Goal: Transaction & Acquisition: Purchase product/service

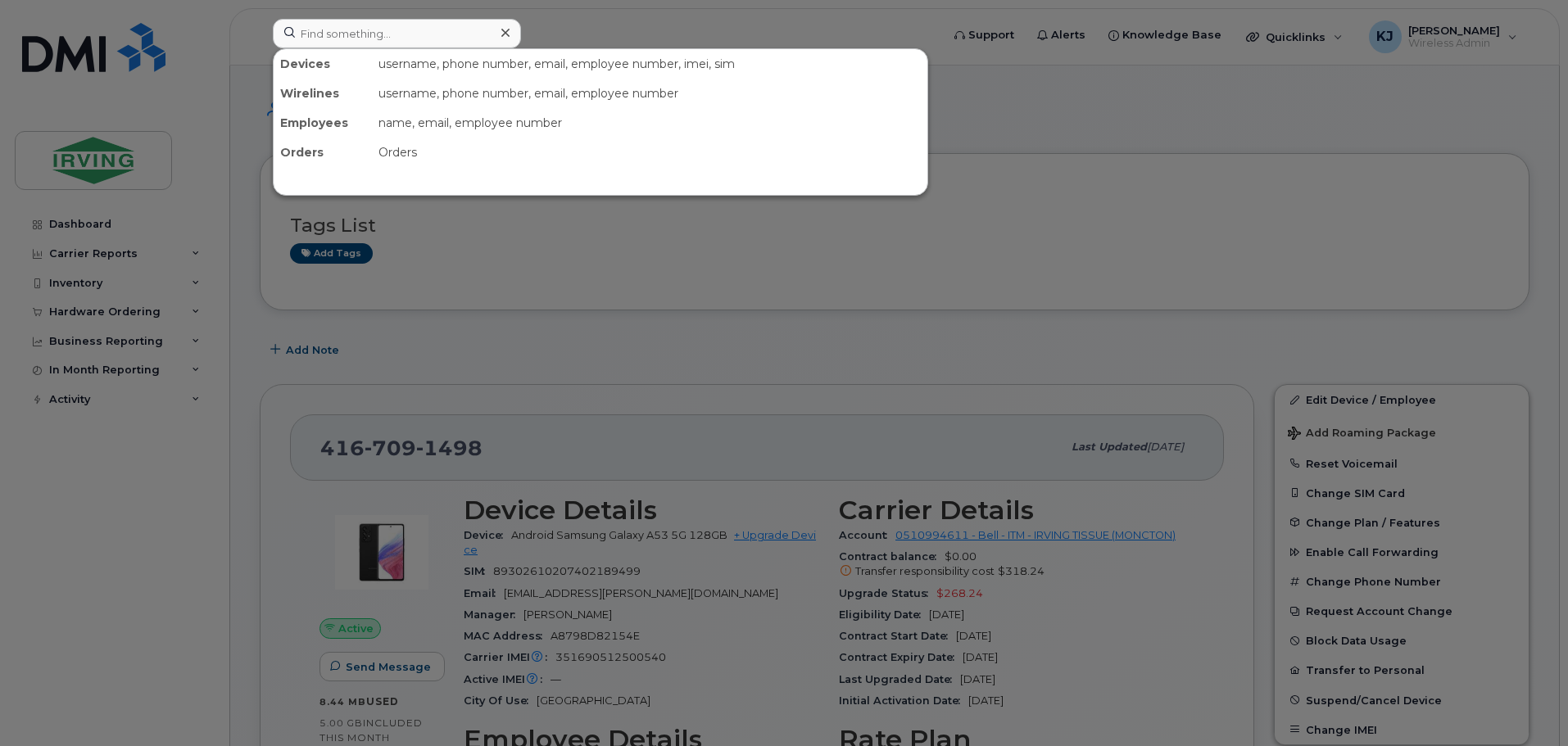
scroll to position [152, 0]
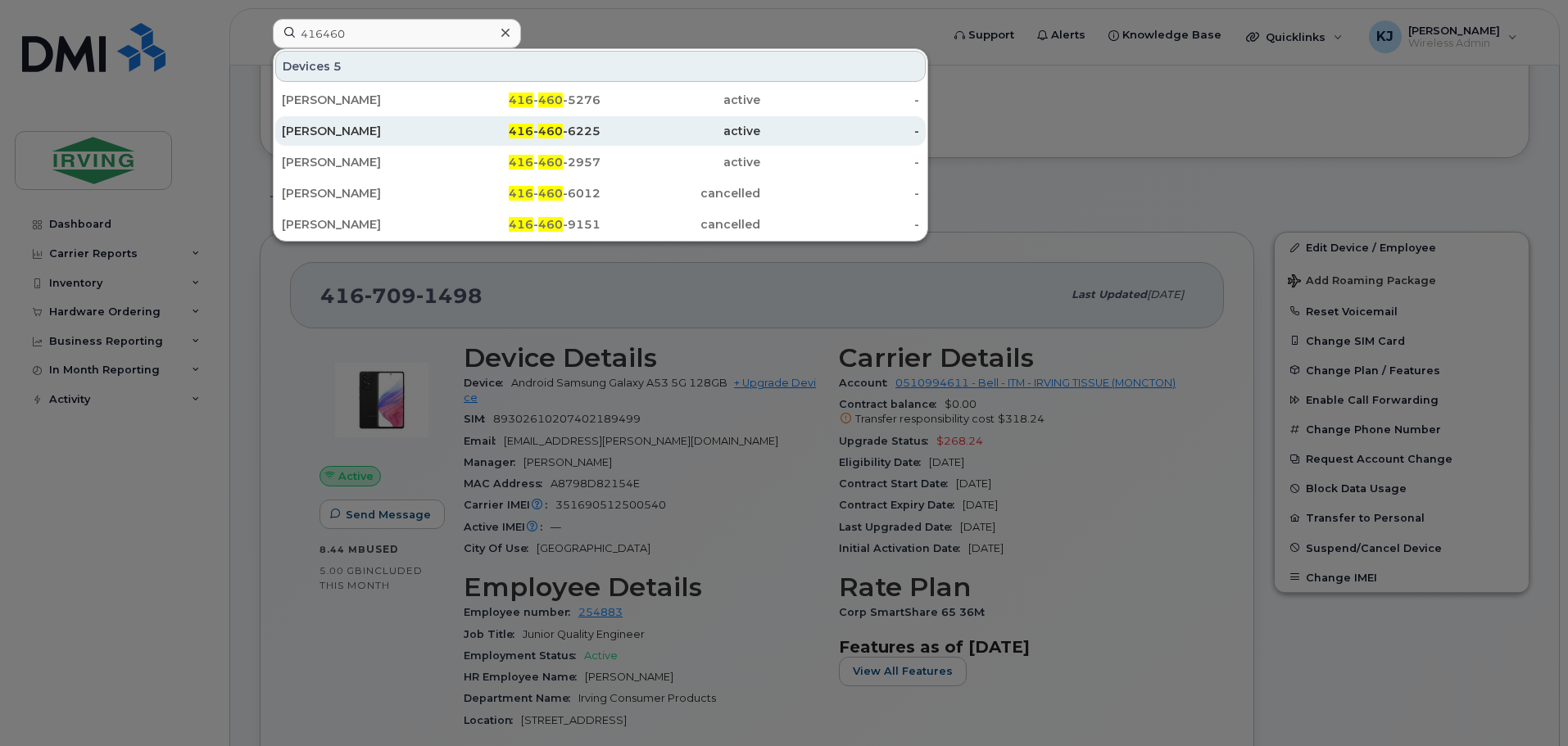
type input "416460"
click at [393, 135] on div "[PERSON_NAME]" at bounding box center [361, 130] width 160 height 17
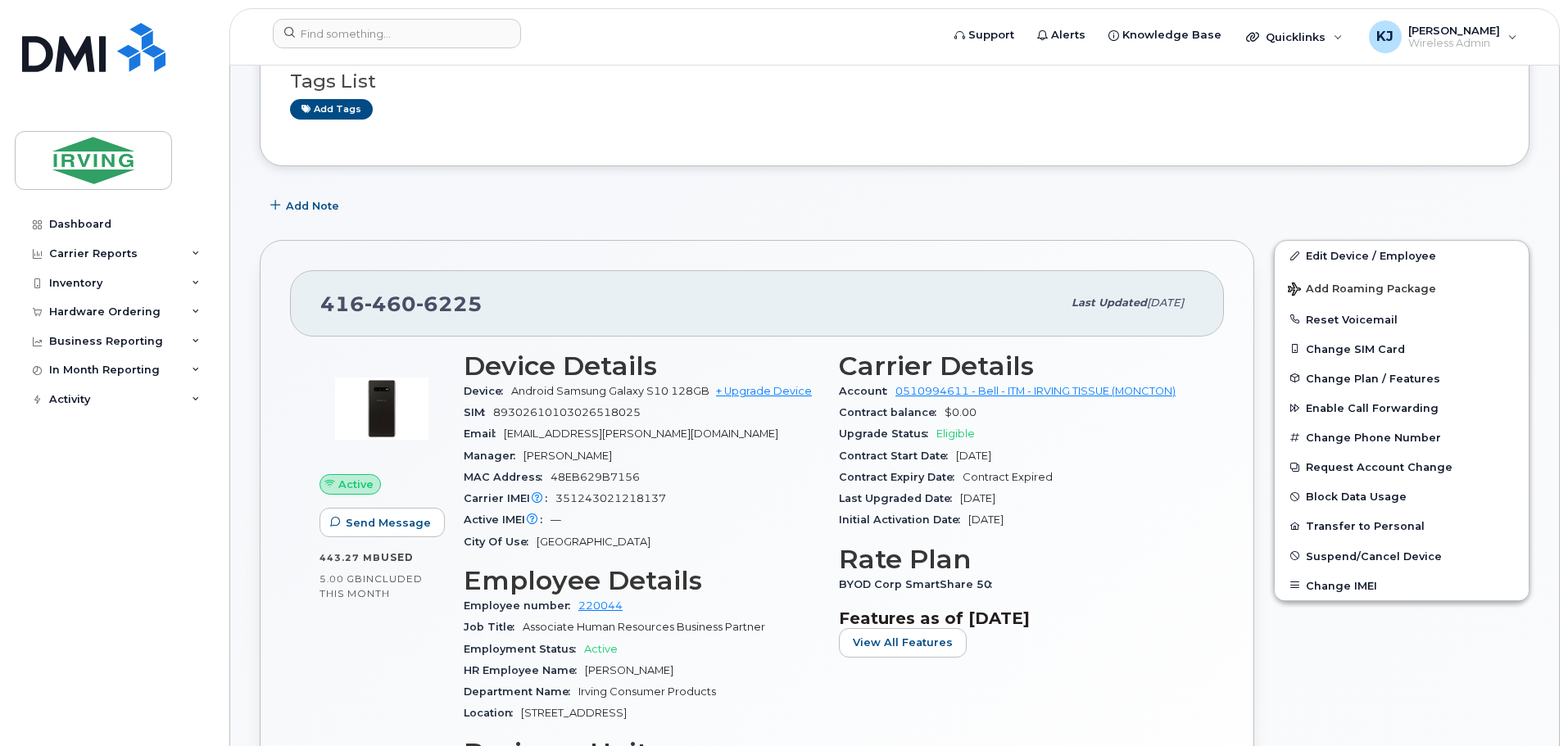
scroll to position [59, 0]
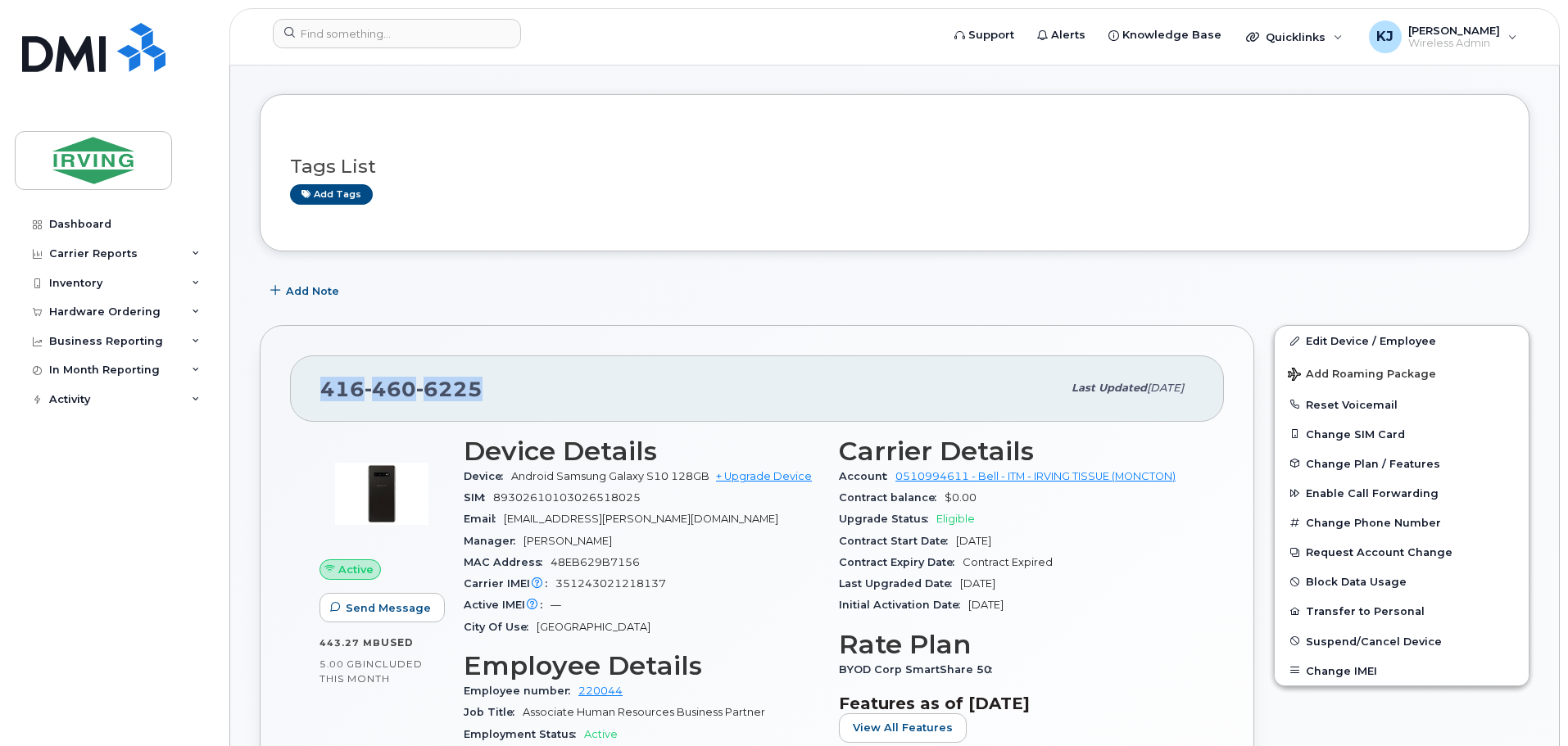
drag, startPoint x: 485, startPoint y: 384, endPoint x: 327, endPoint y: 392, distance: 158.2
click at [327, 392] on div "416 460 6225" at bounding box center [691, 387] width 741 height 34
copy span "416 460 6225"
click at [755, 477] on link "+ Upgrade Device" at bounding box center [764, 476] width 96 height 13
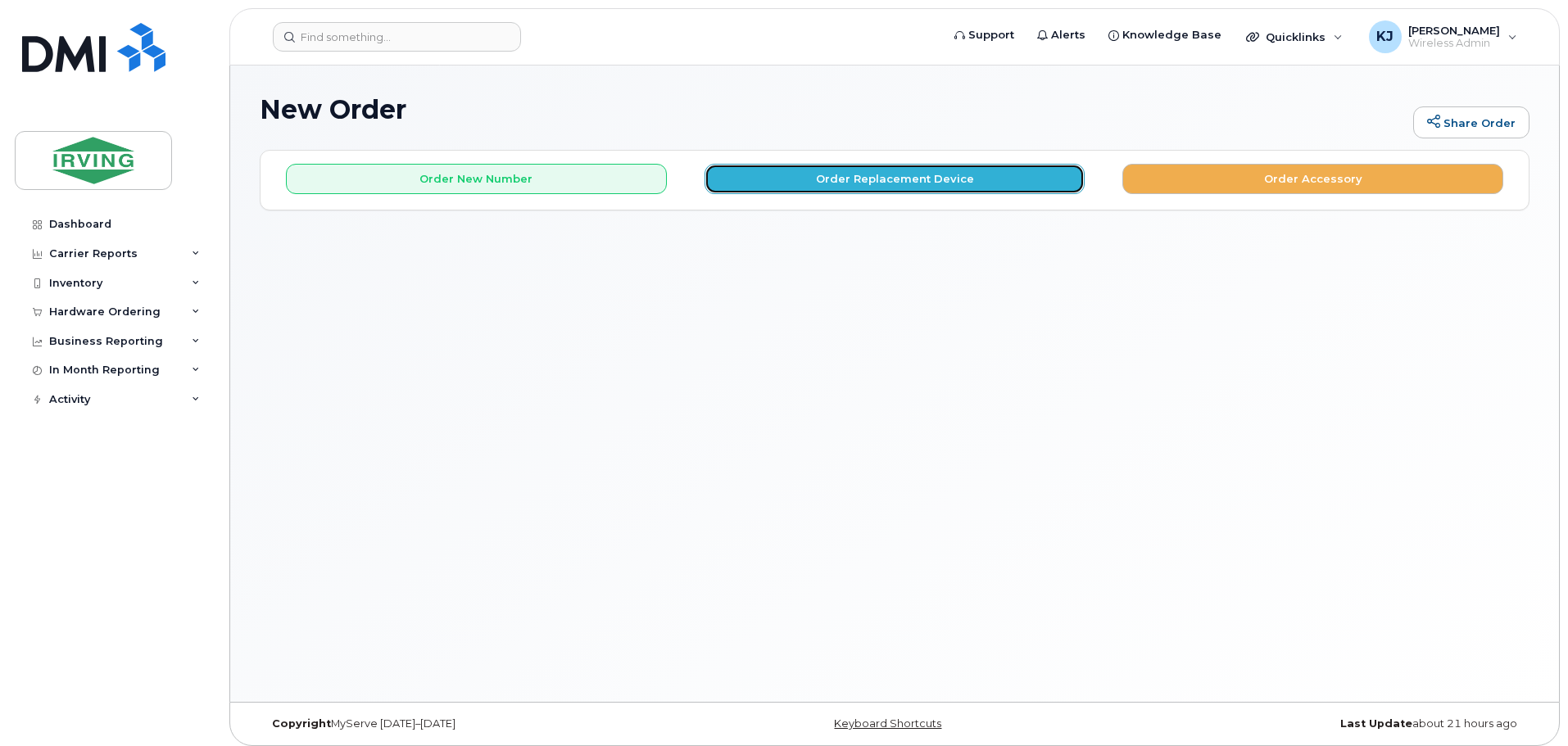
click at [931, 174] on button "Order Replacement Device" at bounding box center [895, 178] width 381 height 30
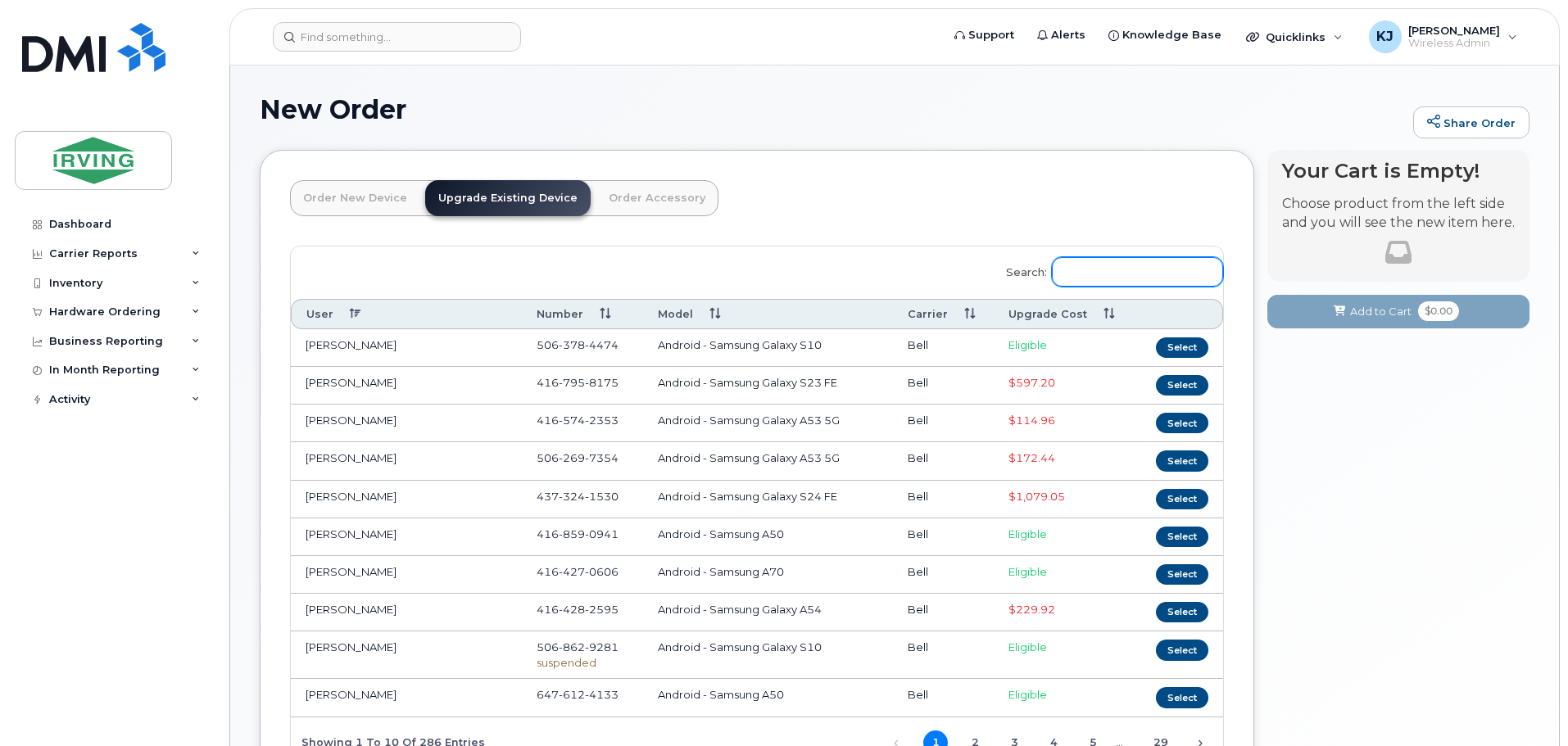
click at [1121, 275] on input "Search:" at bounding box center [1138, 272] width 172 height 29
paste input "4164606225"
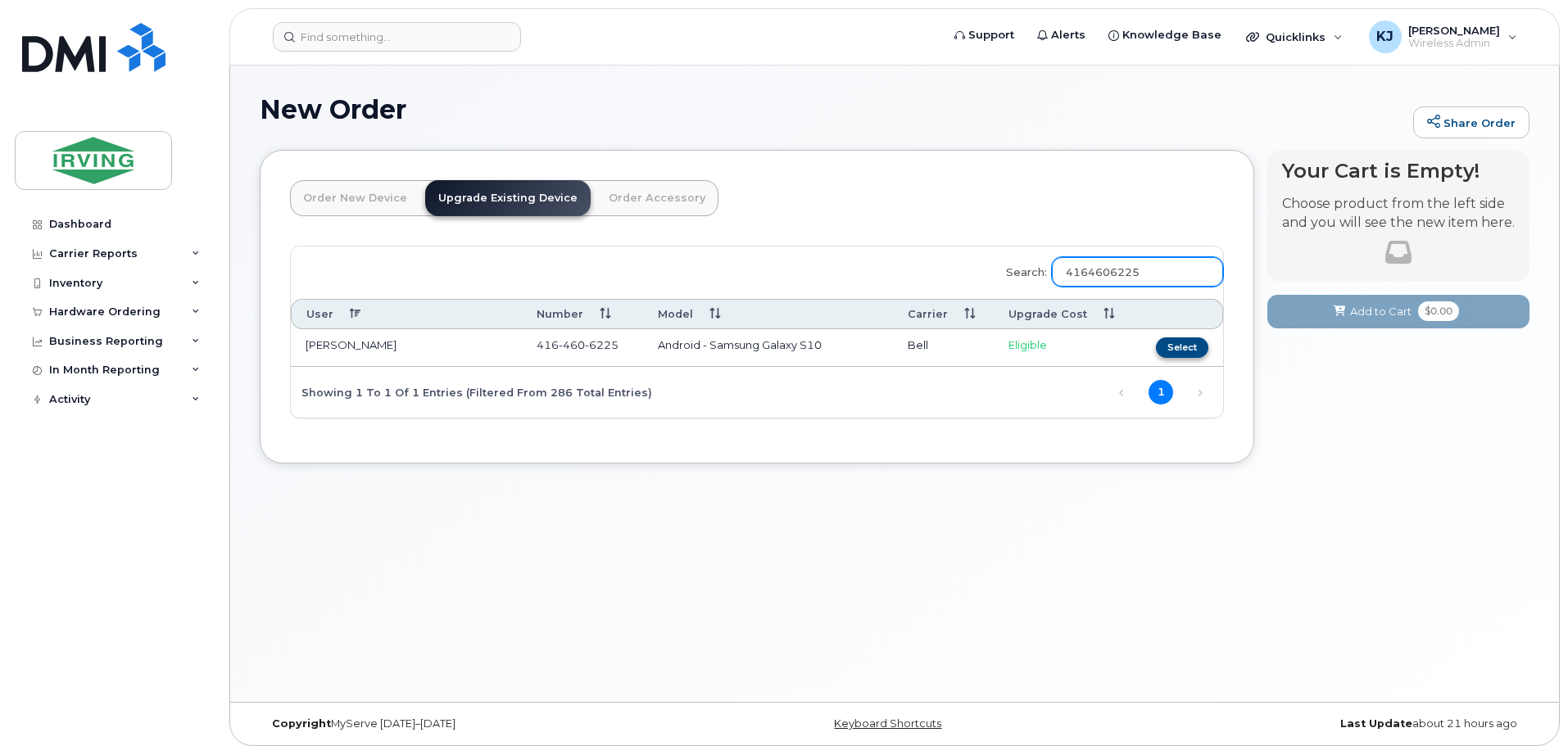
type input "4164606225"
click at [1191, 342] on button "Select" at bounding box center [1182, 347] width 52 height 21
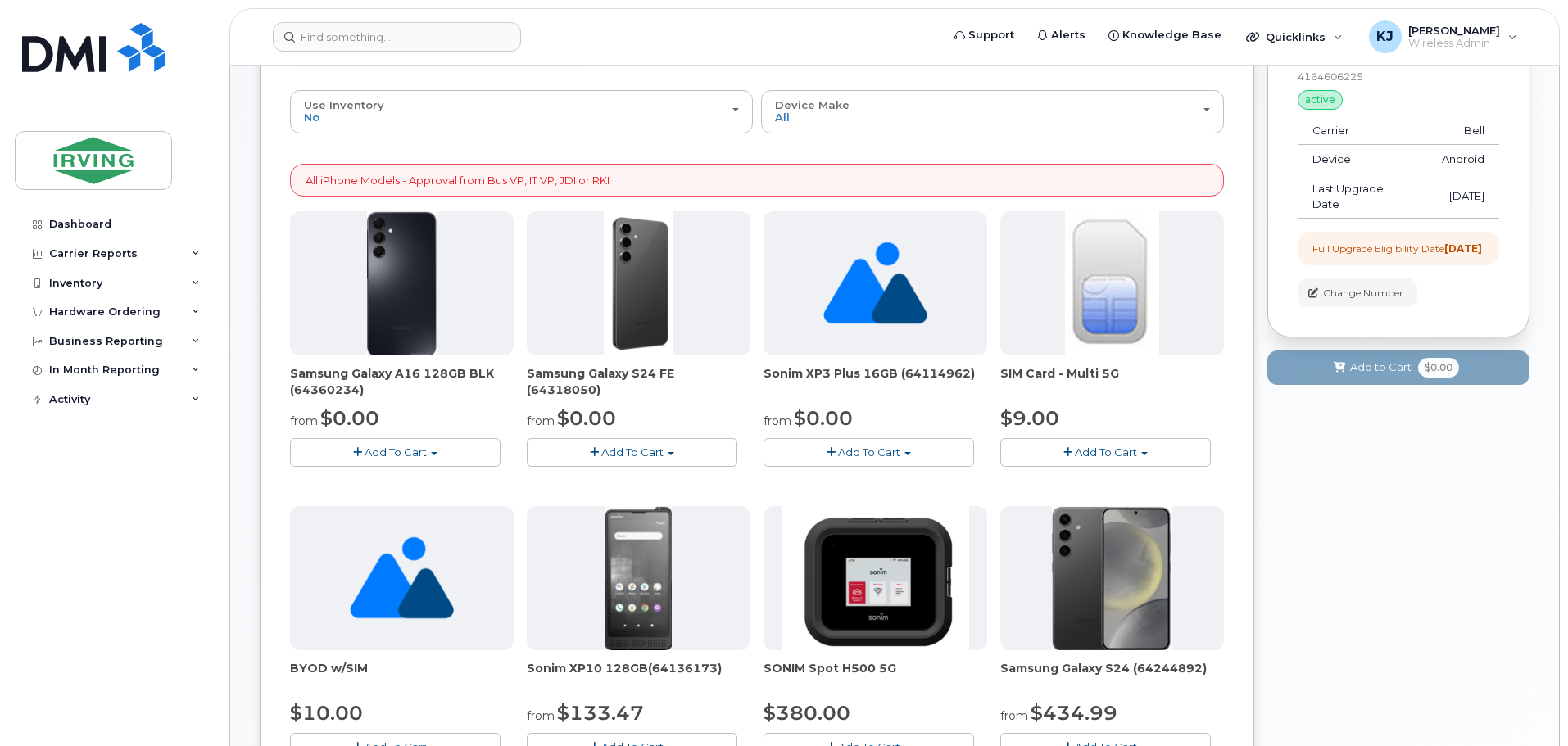
scroll to position [167, 0]
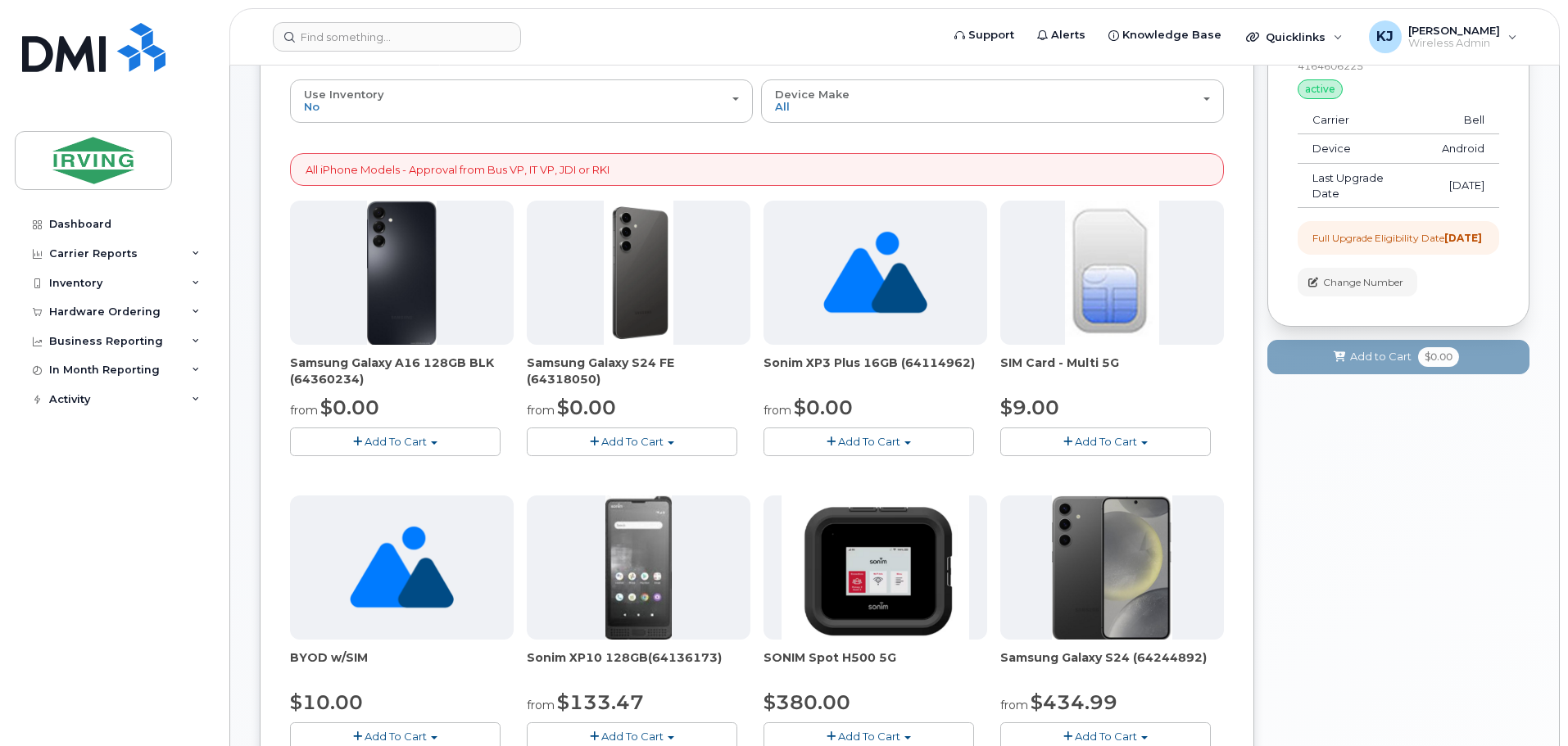
click at [632, 441] on span "Add To Cart" at bounding box center [632, 441] width 62 height 13
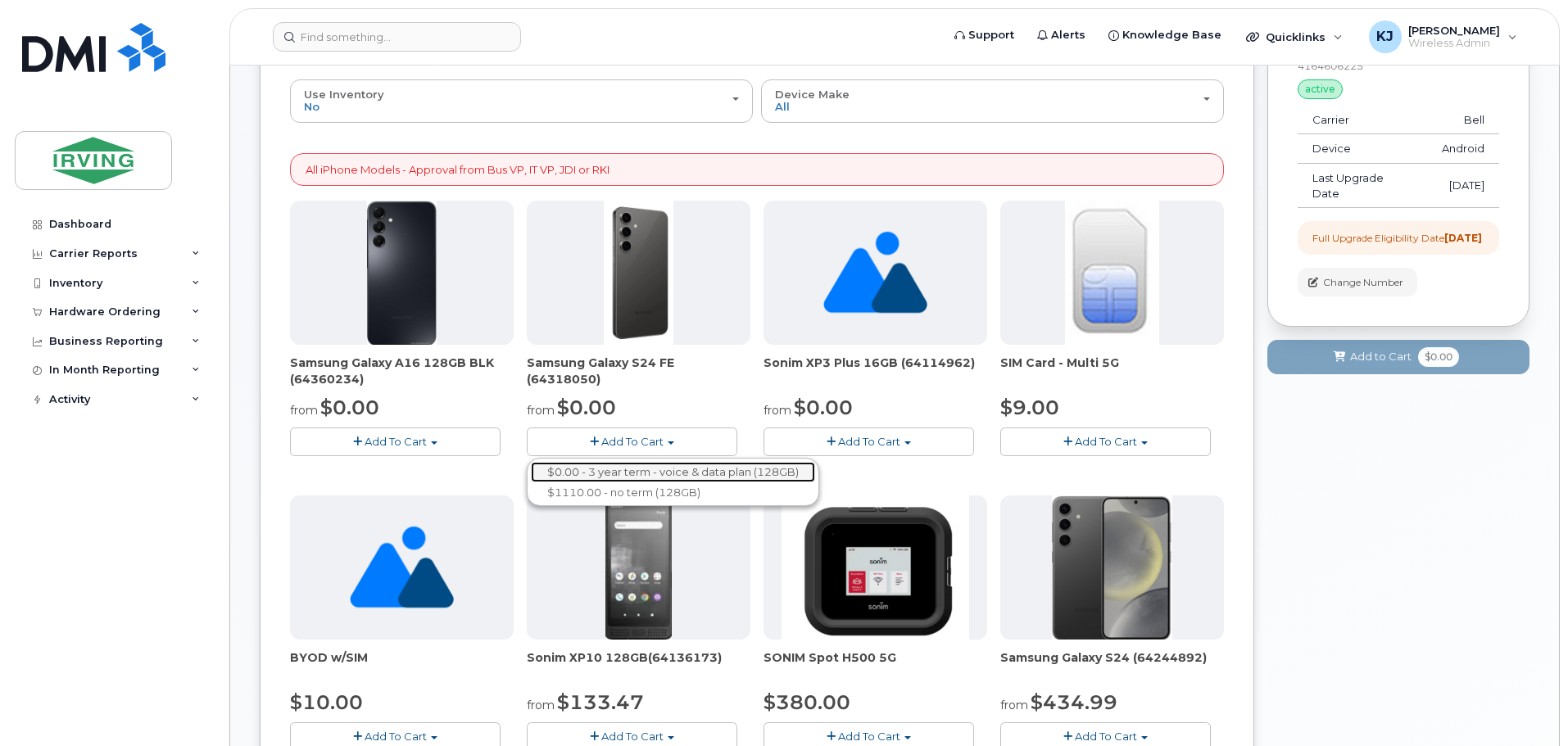
click at [612, 471] on link "$0.00 - 3 year term - voice & data plan (128GB)" at bounding box center [673, 472] width 284 height 21
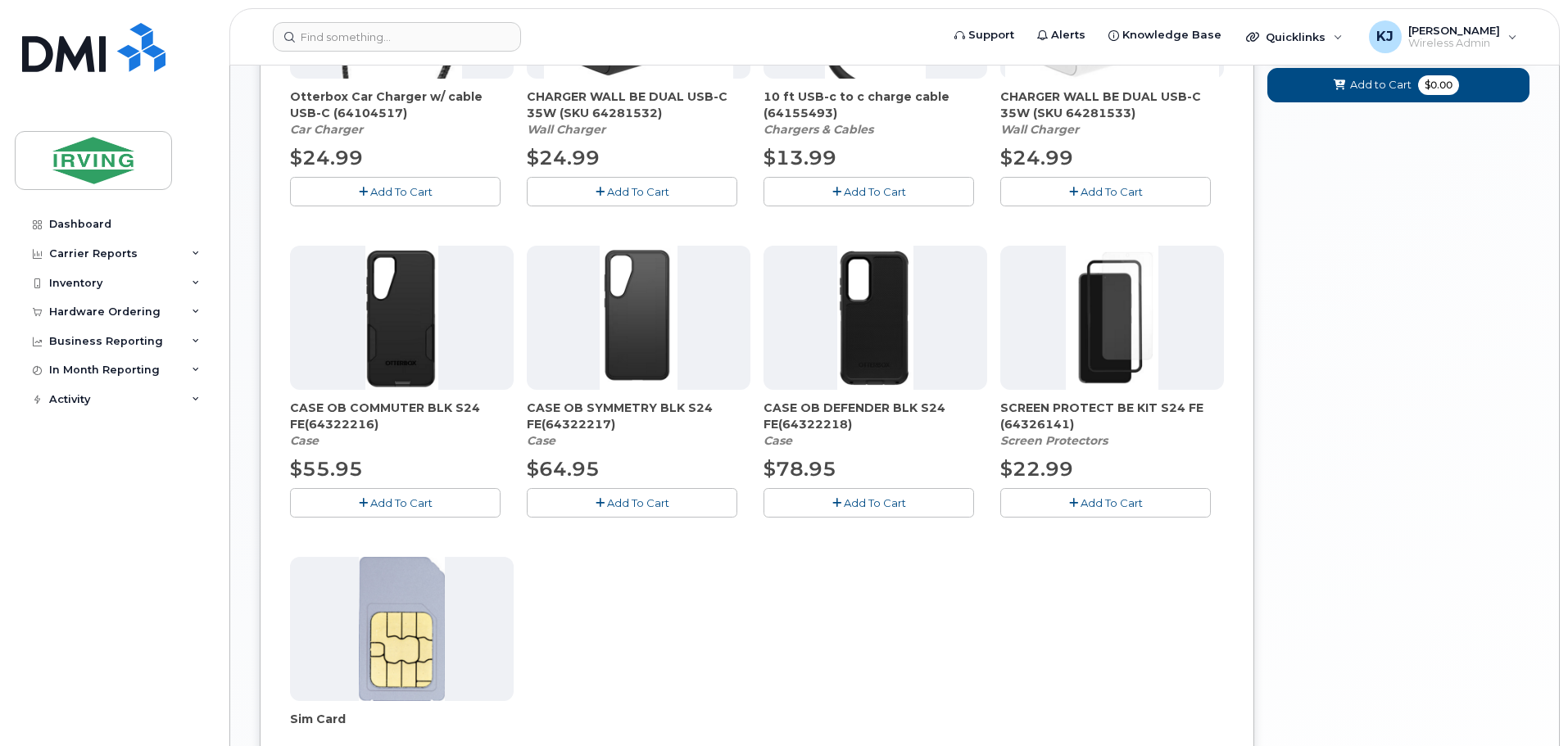
scroll to position [769, 0]
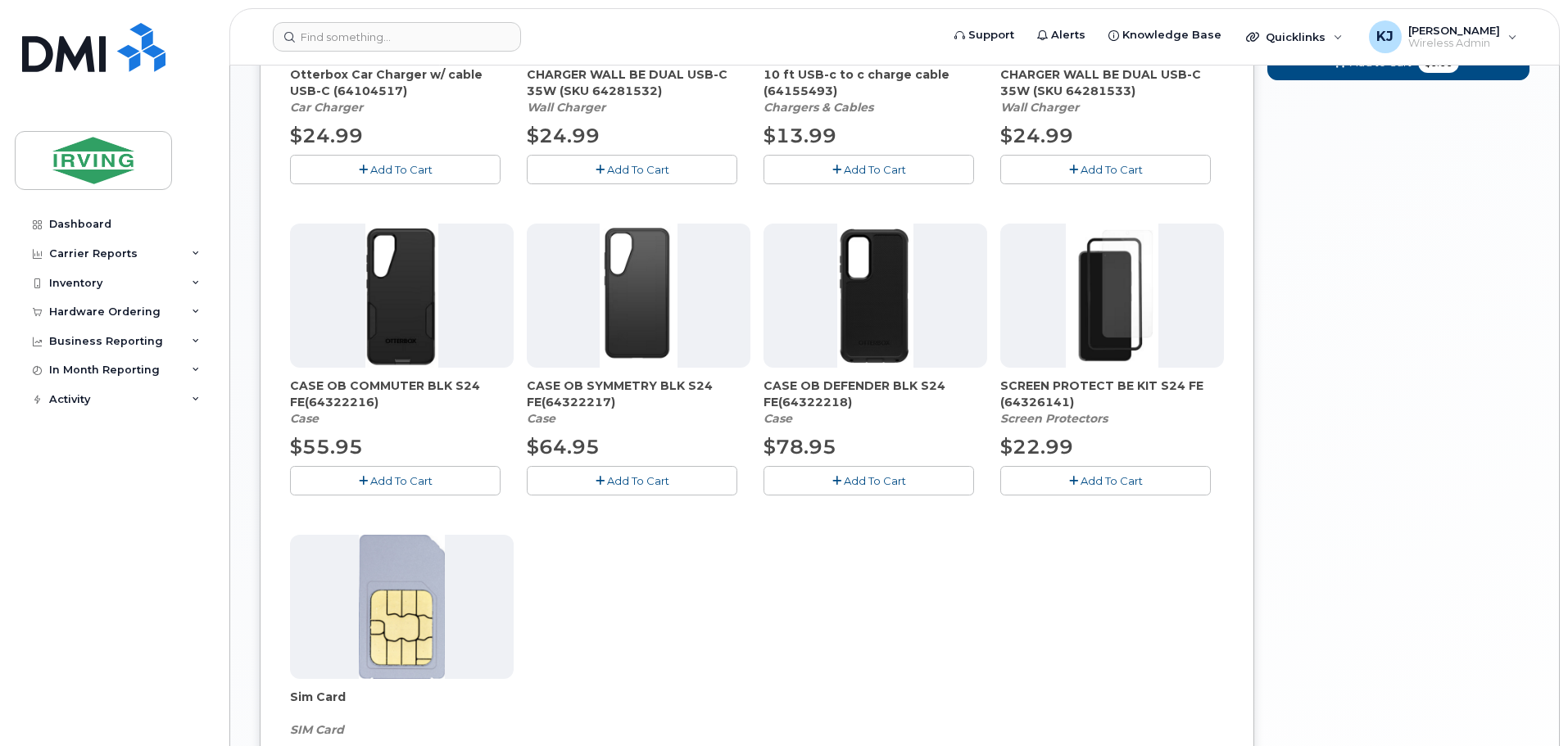
click at [381, 479] on span "Add To Cart" at bounding box center [401, 480] width 62 height 13
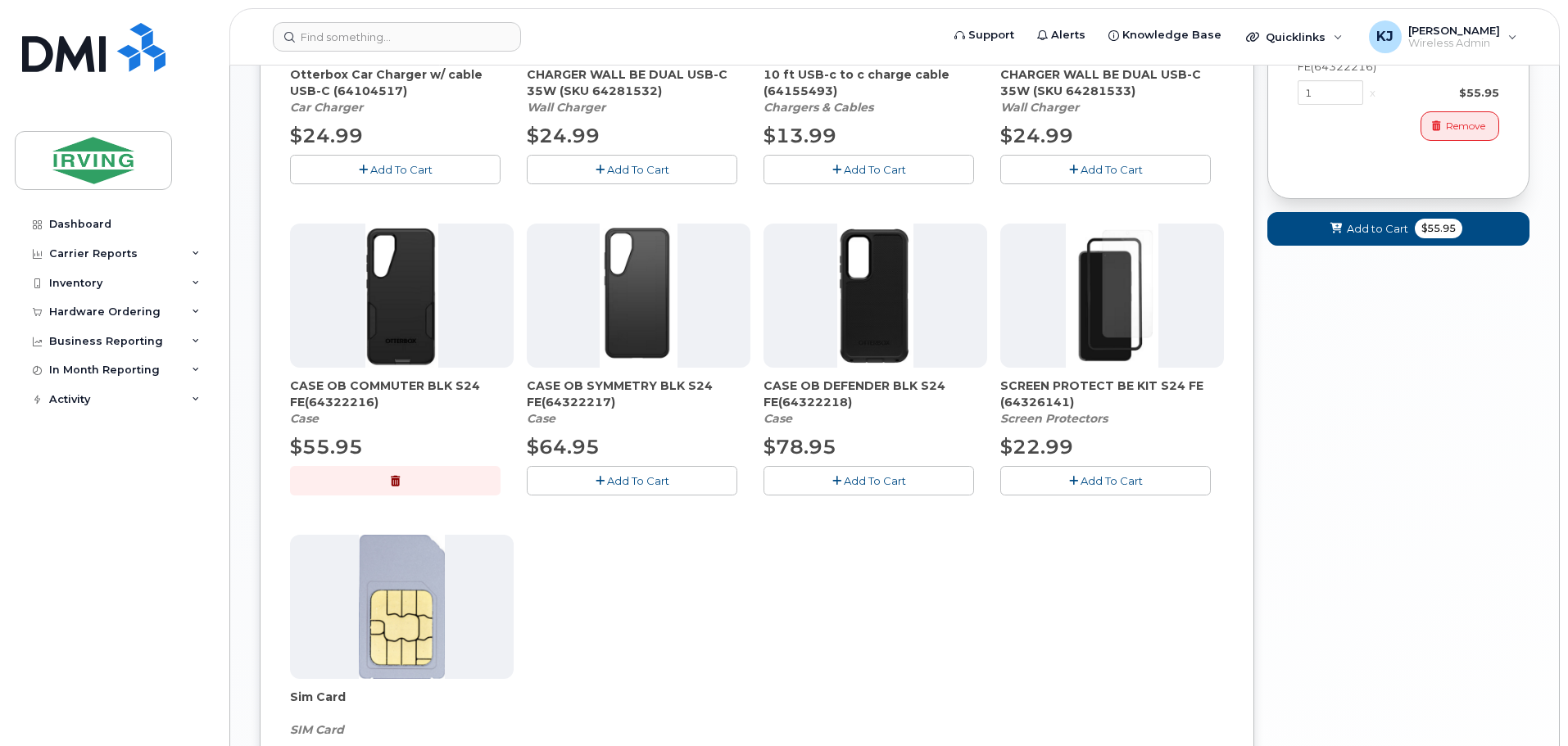
click at [1108, 476] on span "Add To Cart" at bounding box center [1111, 480] width 62 height 13
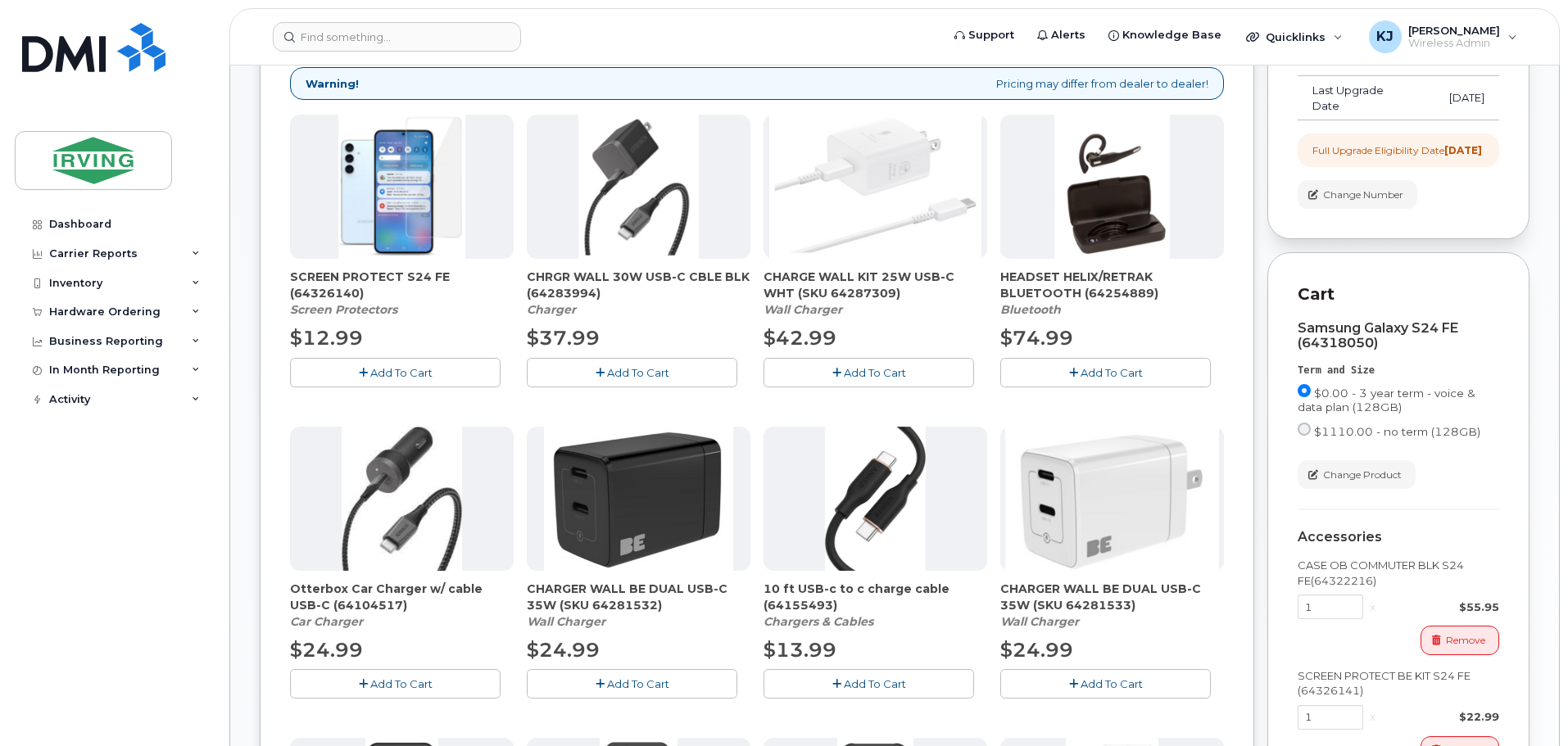
scroll to position [252, 0]
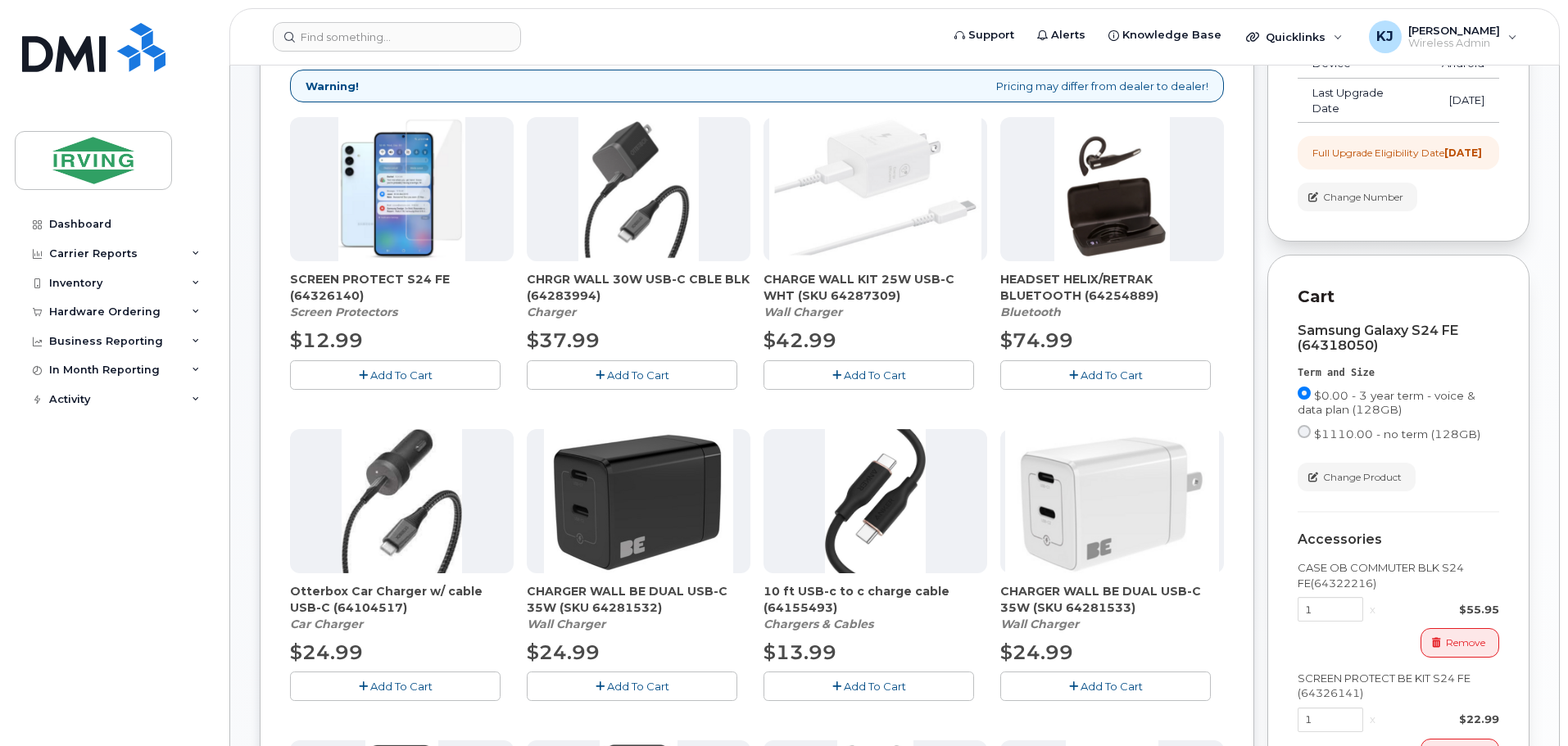
click at [620, 376] on span "Add To Cart" at bounding box center [637, 374] width 62 height 13
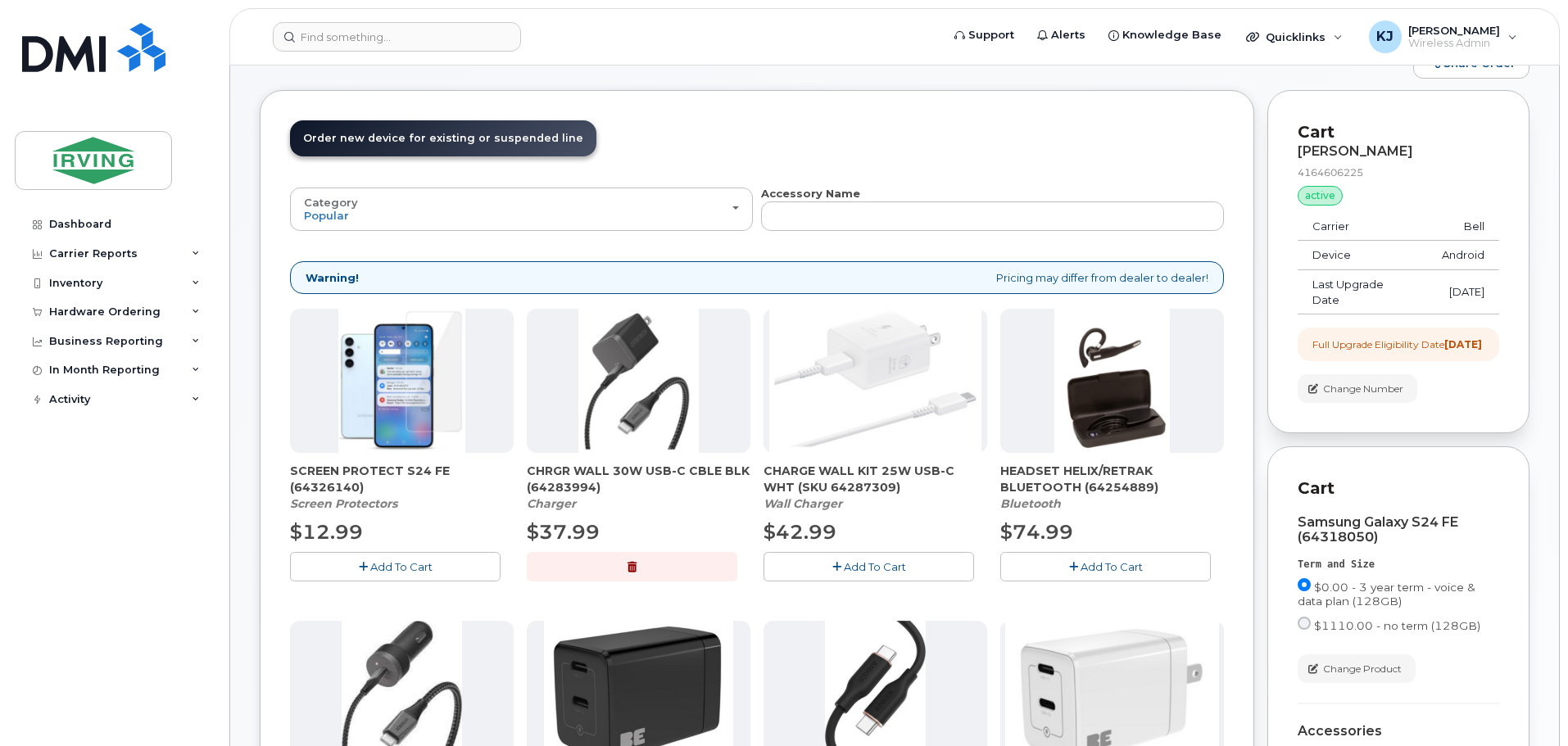
scroll to position [0, 0]
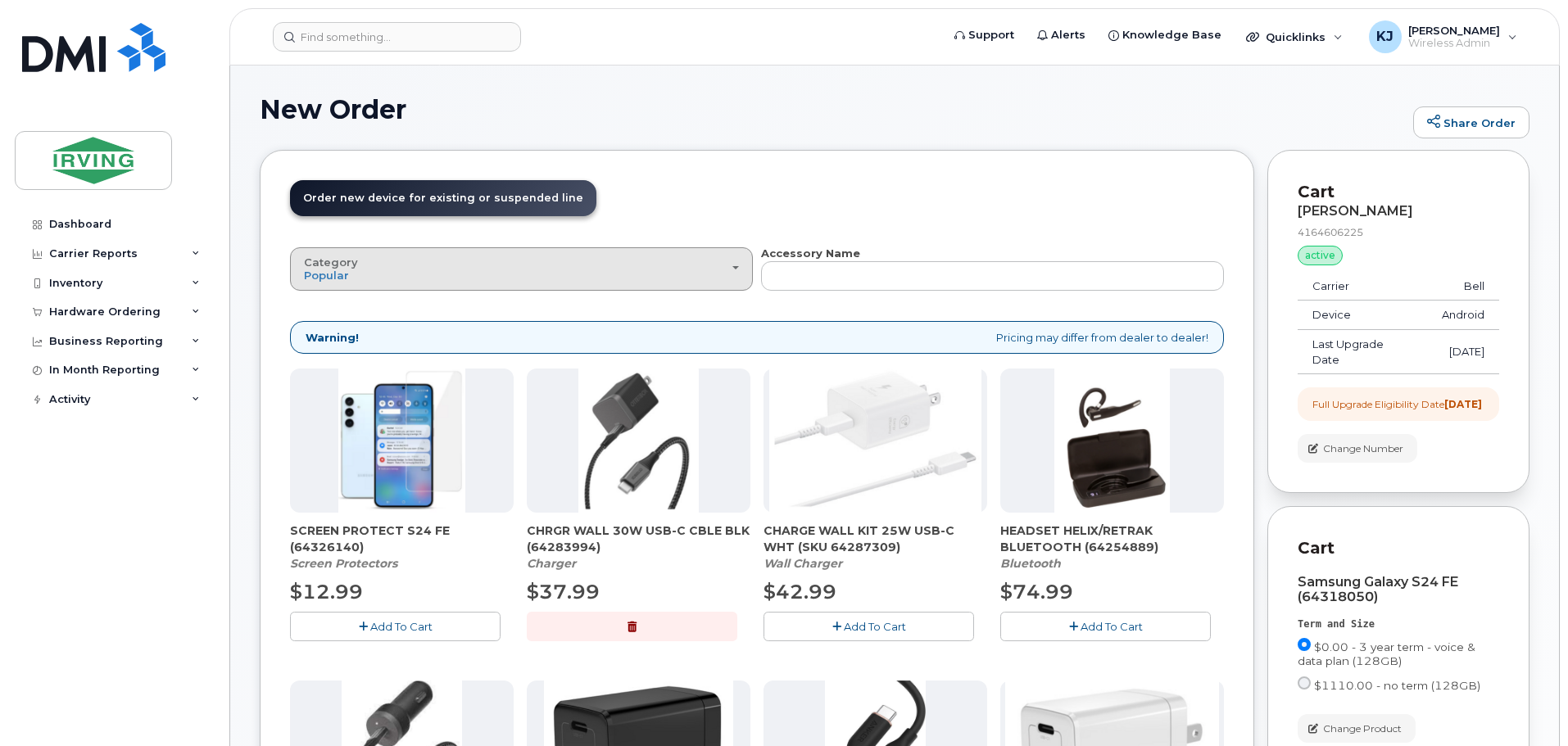
click at [736, 273] on div "Category Popular" at bounding box center [522, 270] width 435 height 25
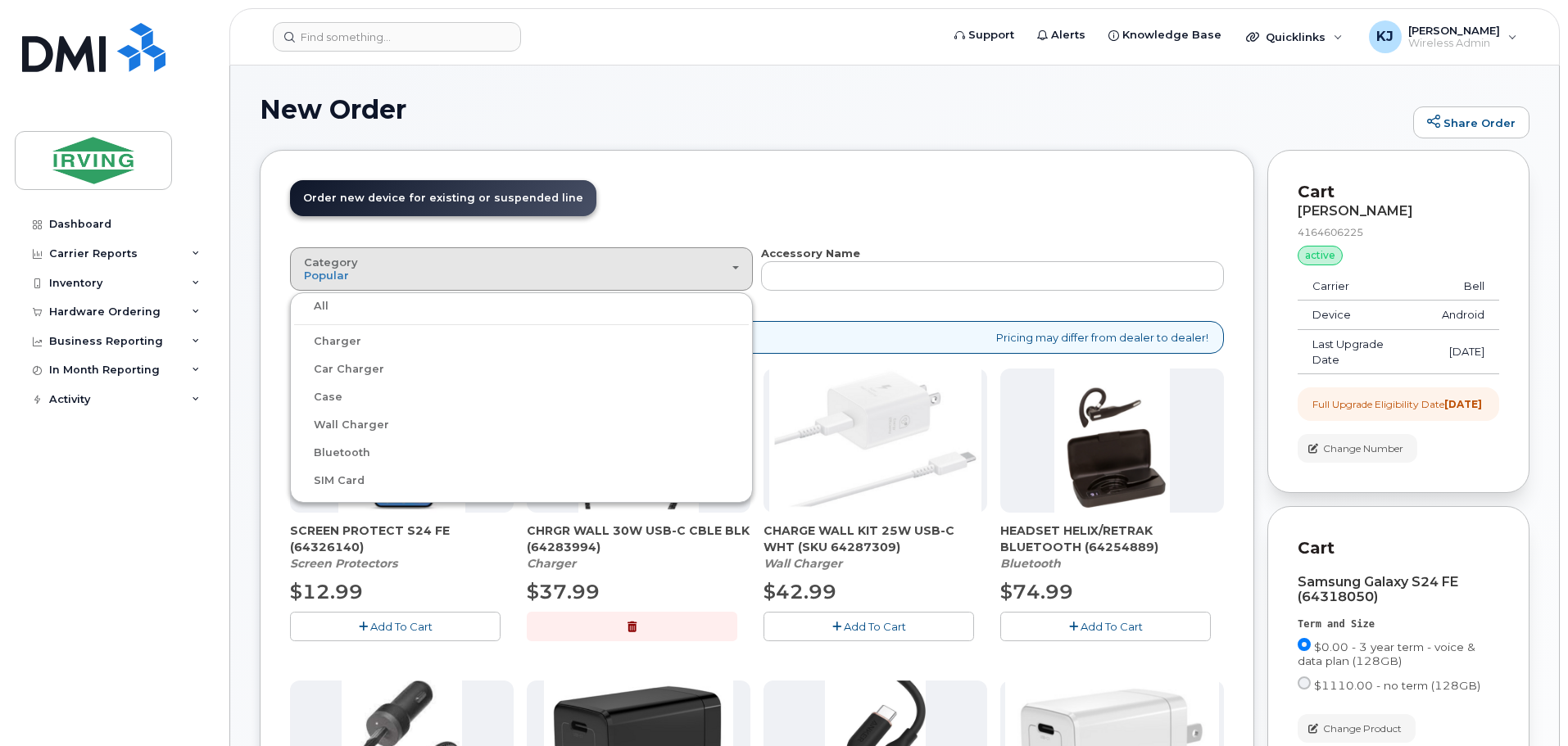
click at [336, 340] on label "Charger" at bounding box center [328, 341] width 68 height 20
click at [0, 0] on input "Charger" at bounding box center [0, 0] width 0 height 0
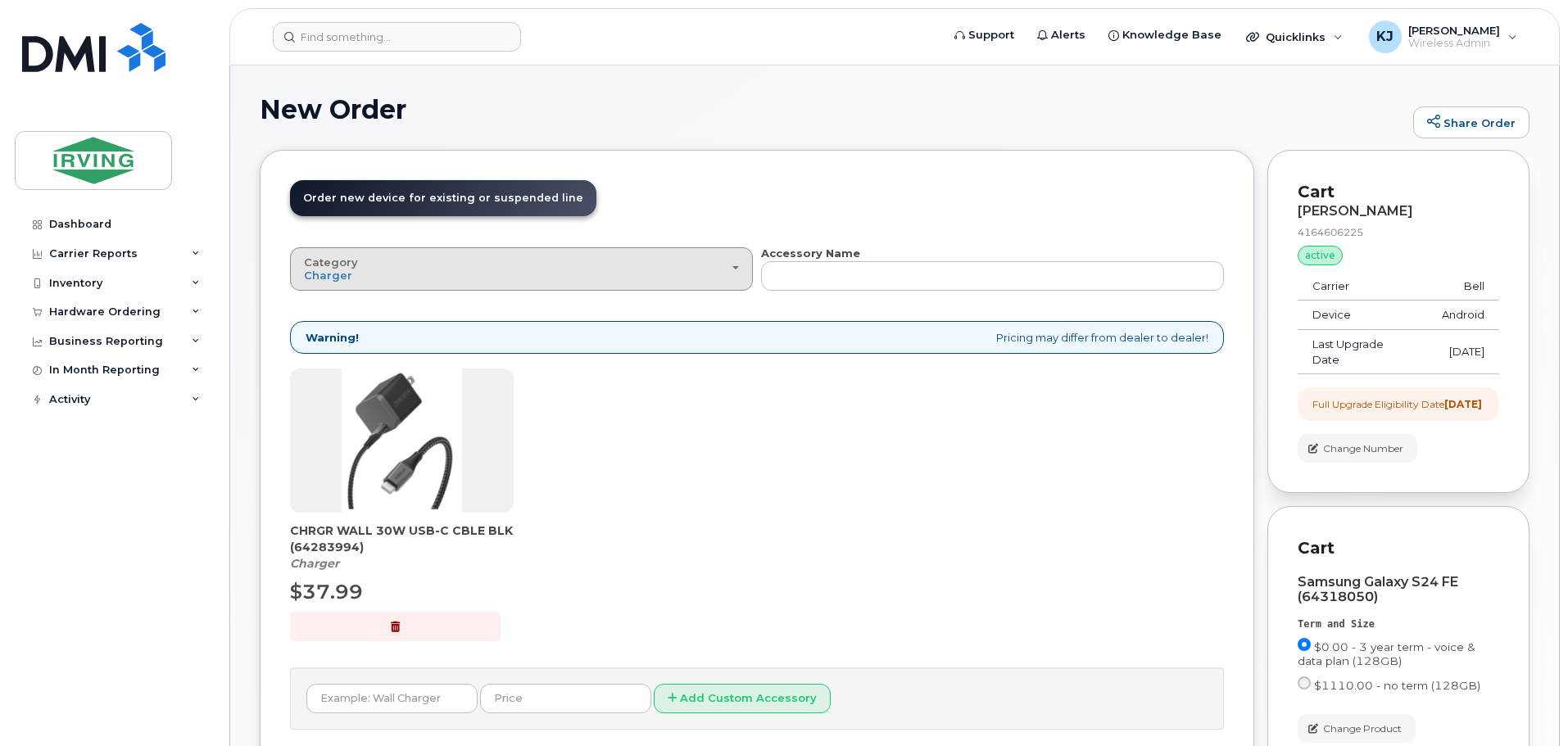
click at [720, 279] on div "Category Charger" at bounding box center [522, 270] width 435 height 25
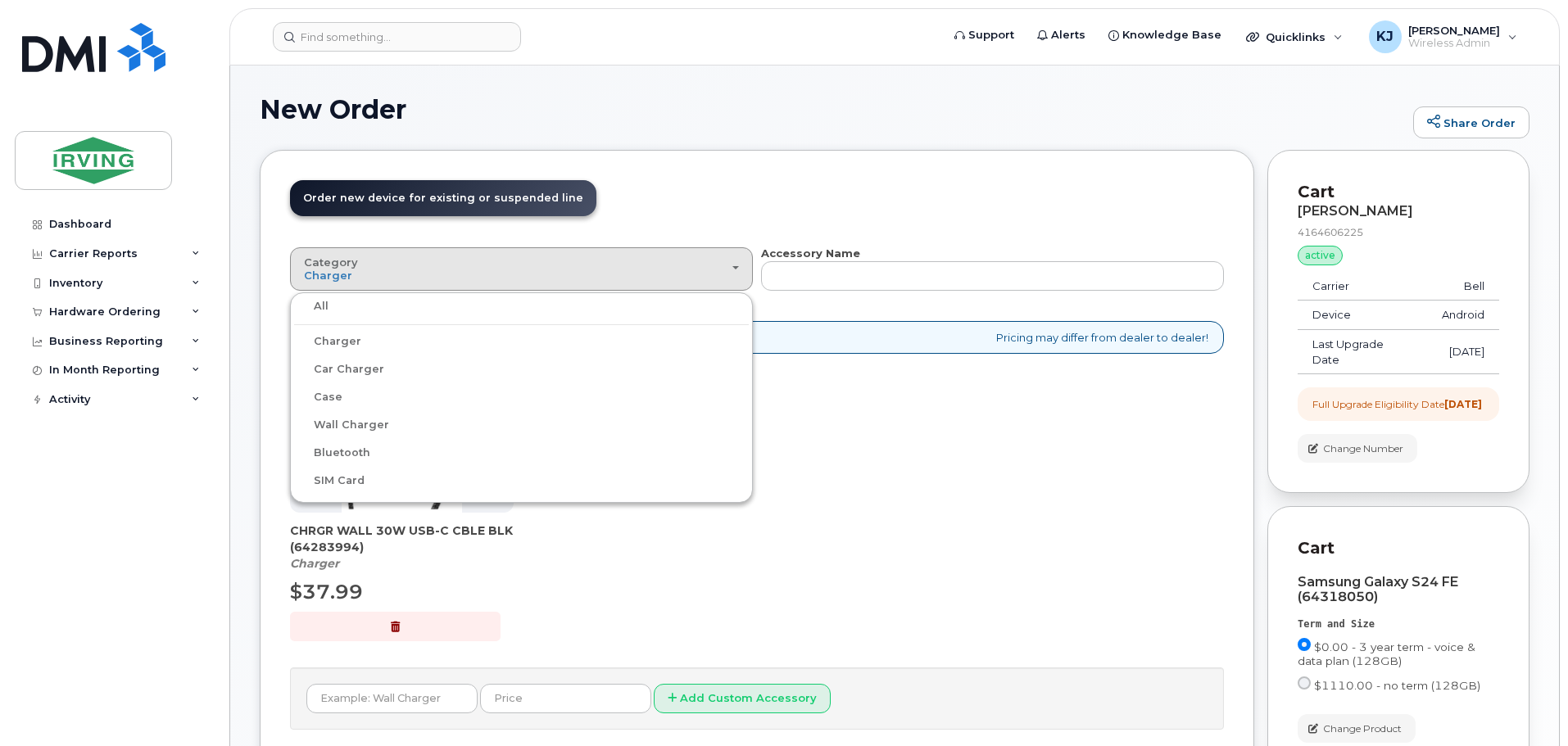
click at [324, 306] on label "All" at bounding box center [311, 306] width 34 height 20
click at [0, 0] on input "All" at bounding box center [0, 0] width 0 height 0
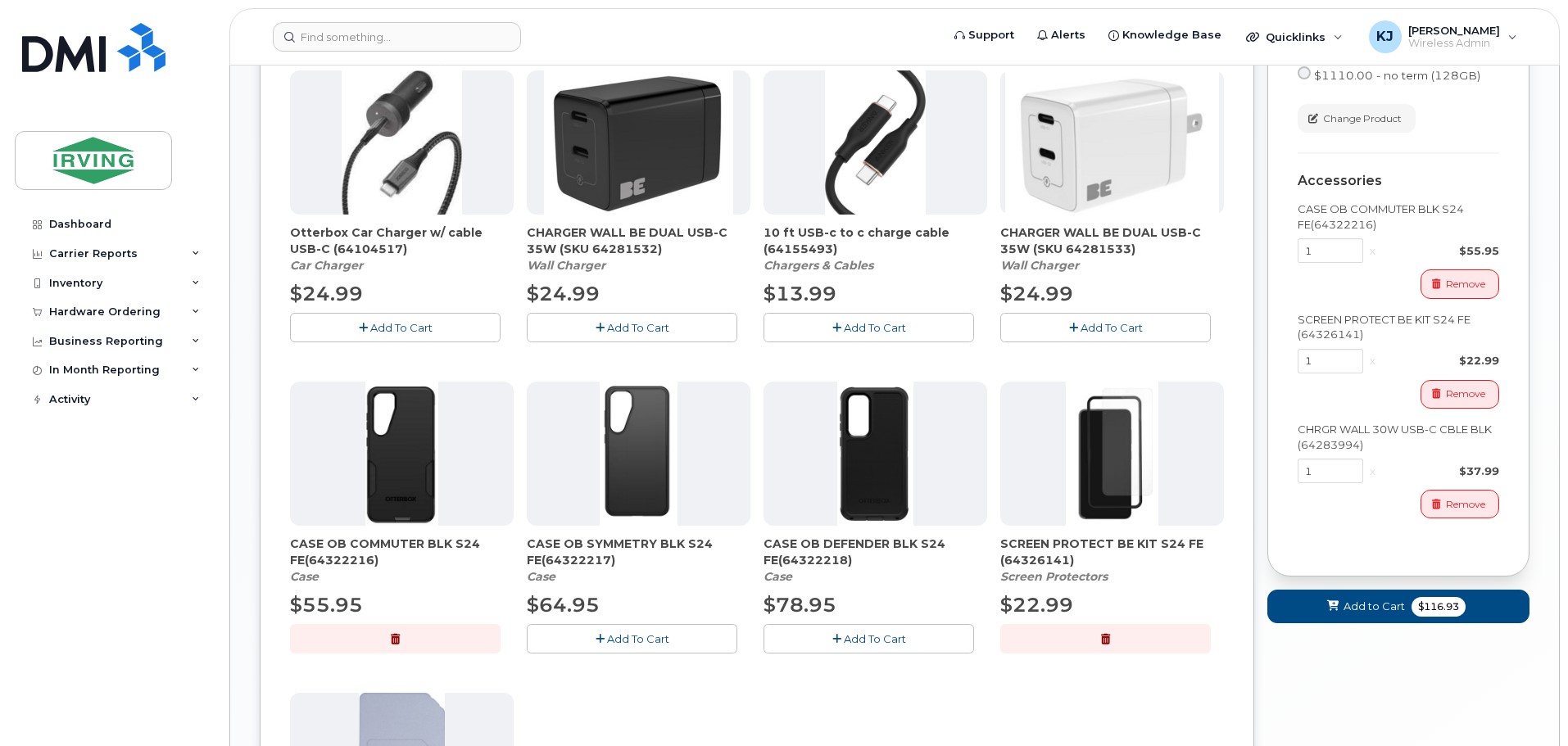
scroll to position [565, 0]
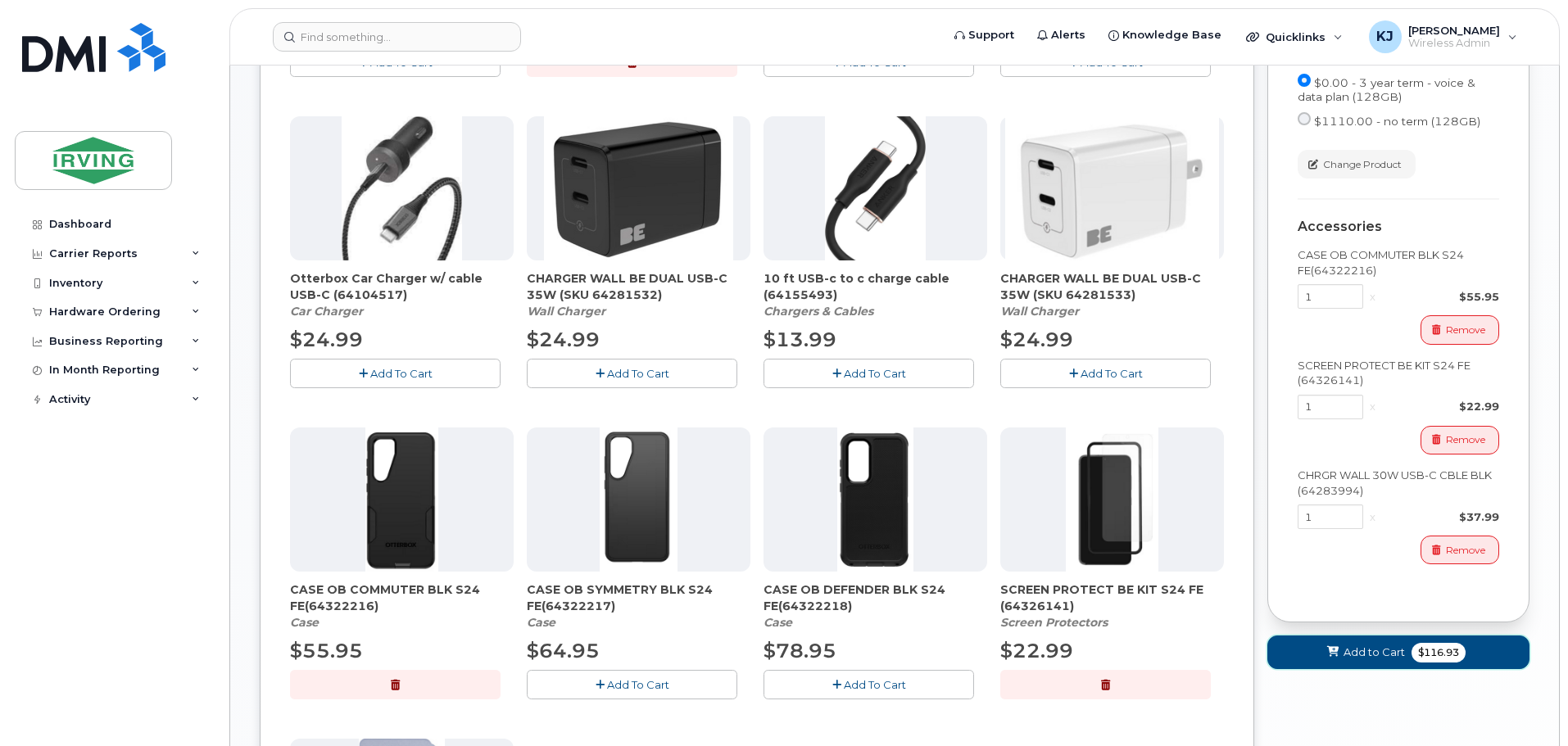
click at [1434, 663] on span "$116.93" at bounding box center [1439, 653] width 54 height 20
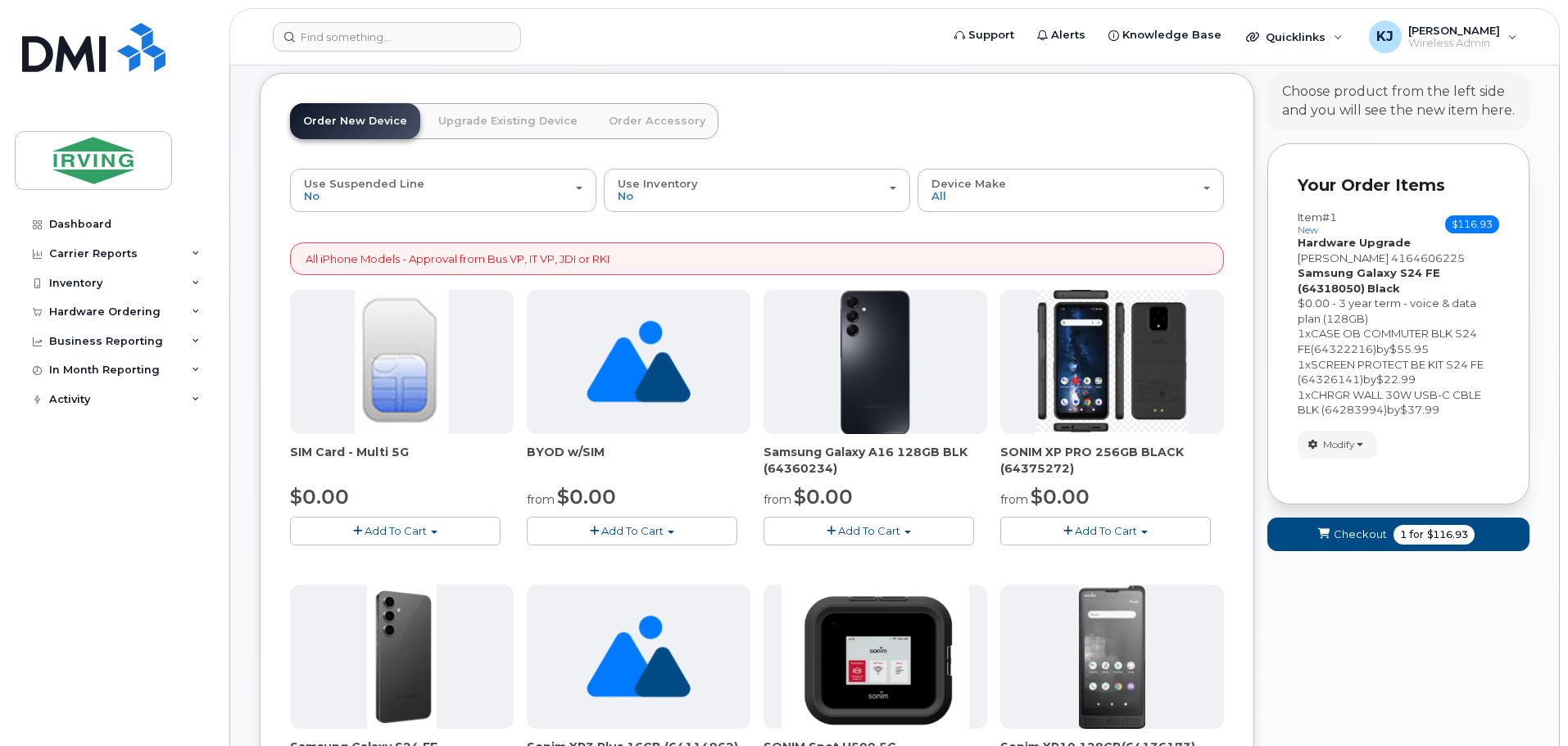
scroll to position [55, 0]
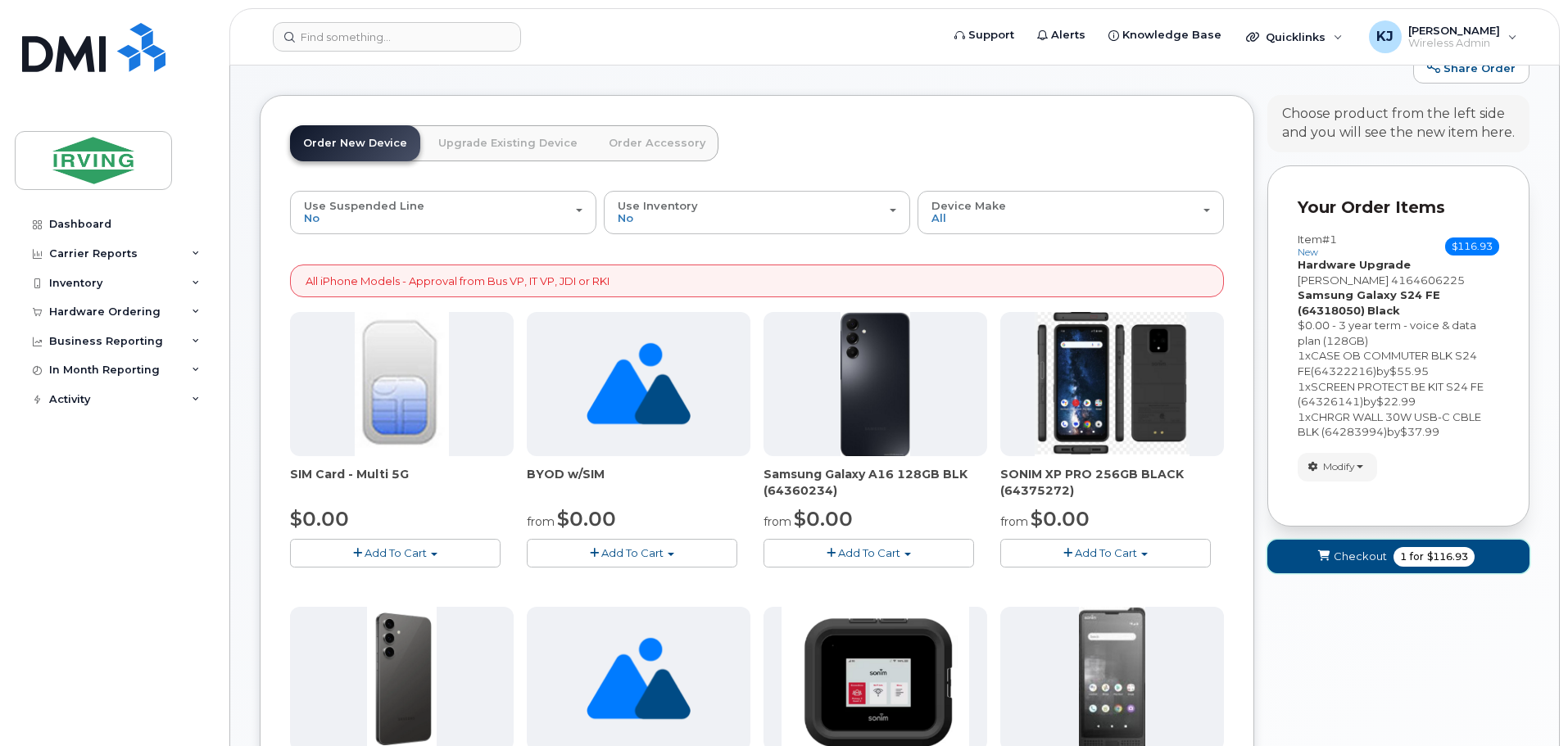
click at [1363, 556] on span "Checkout" at bounding box center [1360, 557] width 53 height 16
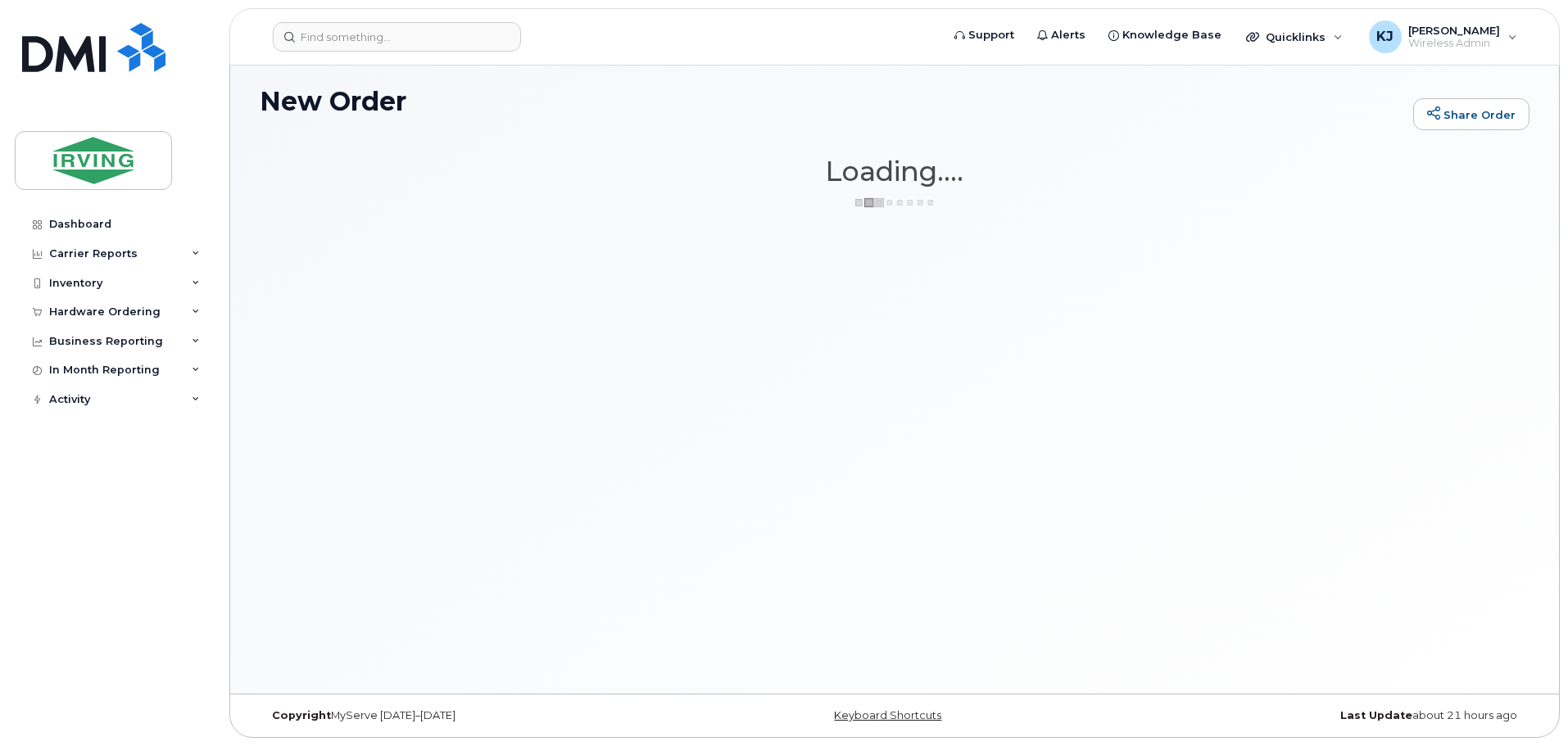
scroll to position [8, 0]
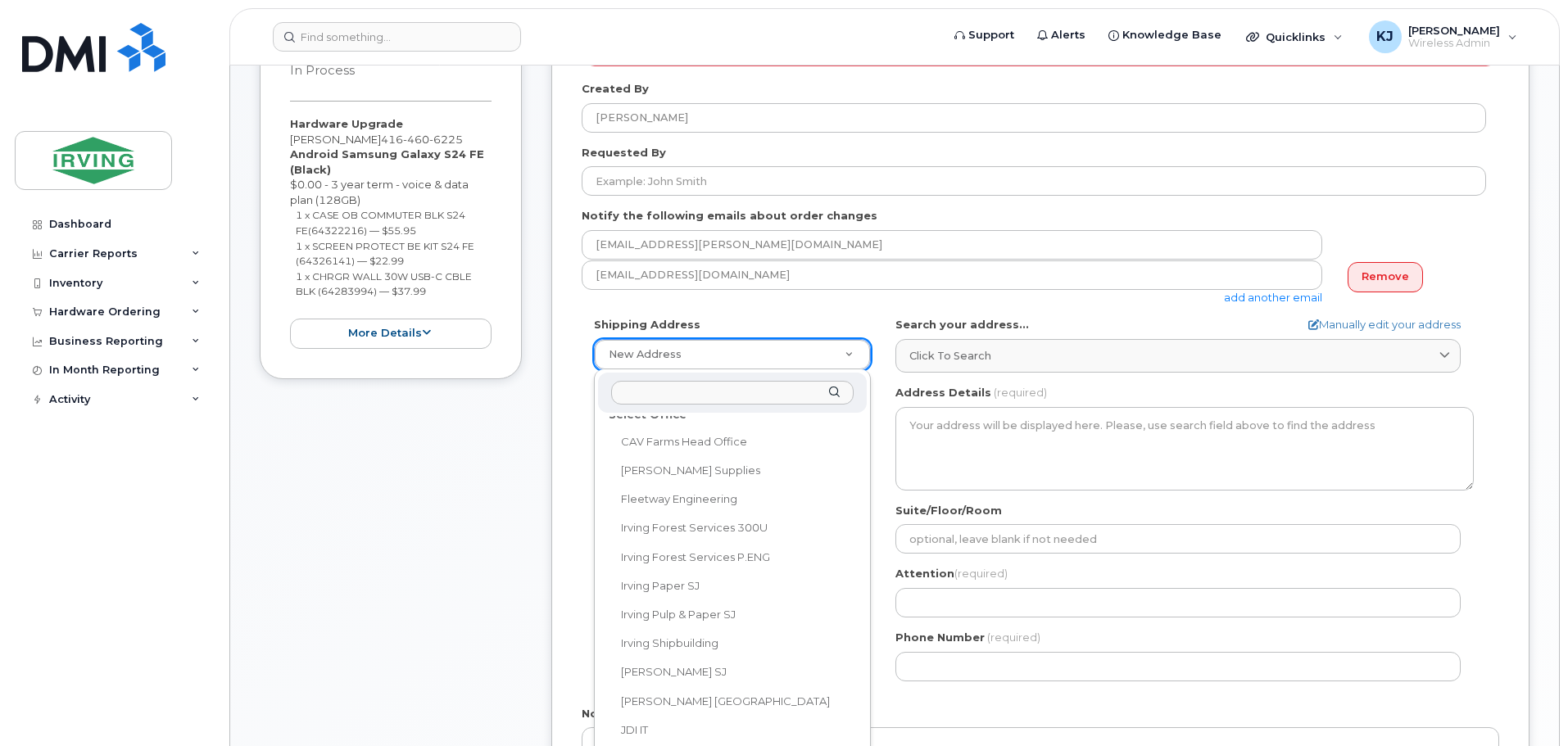
scroll to position [80, 0]
select select
type textarea "1551 Weston Rd YORK ON M6M 4Y4 CANADA York Ontario M6M 4Y4"
type input "[PERSON_NAME]"
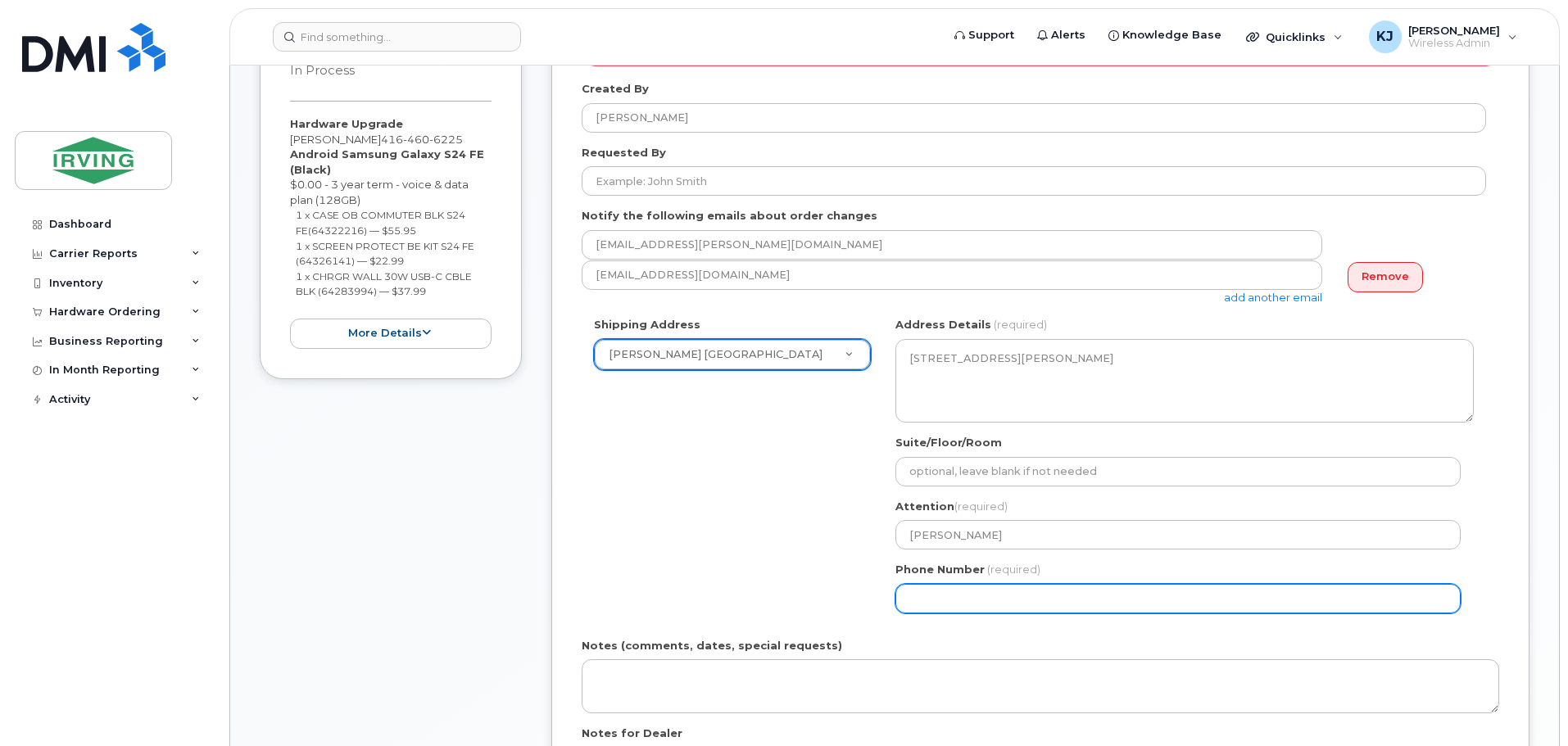
click at [956, 605] on input "Phone Number" at bounding box center [1178, 599] width 566 height 29
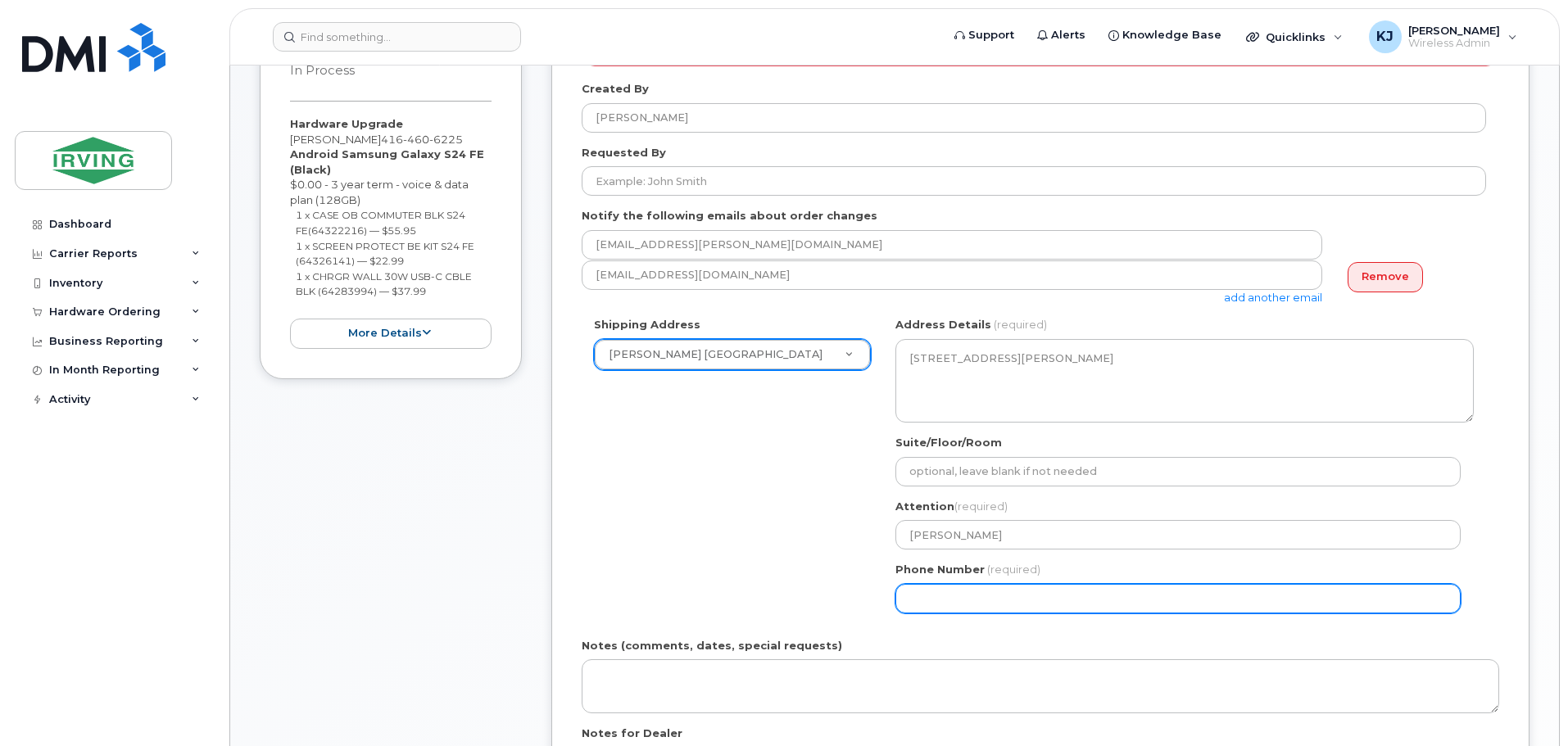
select select
type input "416985982"
select select
type input "4169859827"
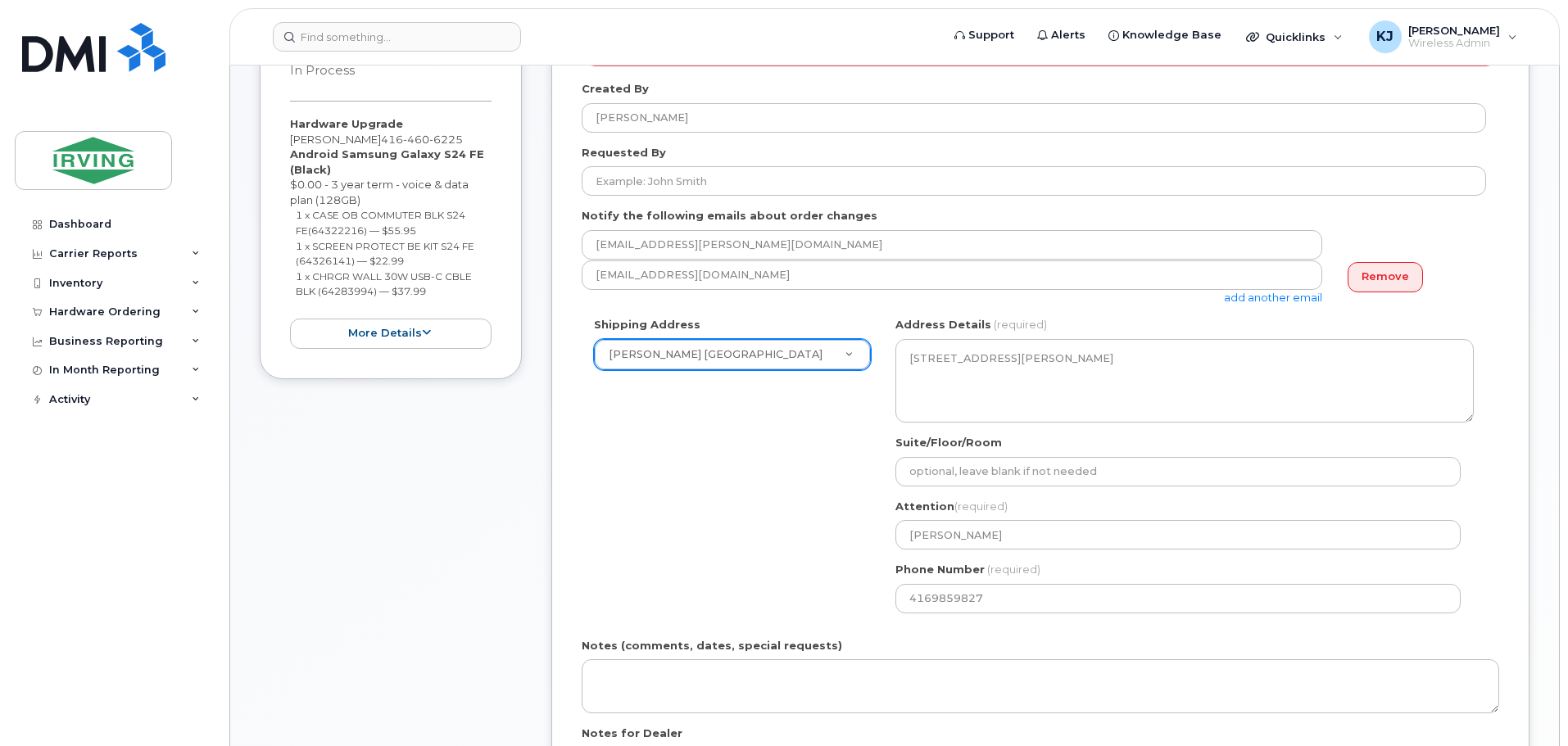
click at [793, 602] on div "Shipping Address Irving Tissue Toronto New Address CAV Farms Head Office Chandl…" at bounding box center [1034, 471] width 904 height 308
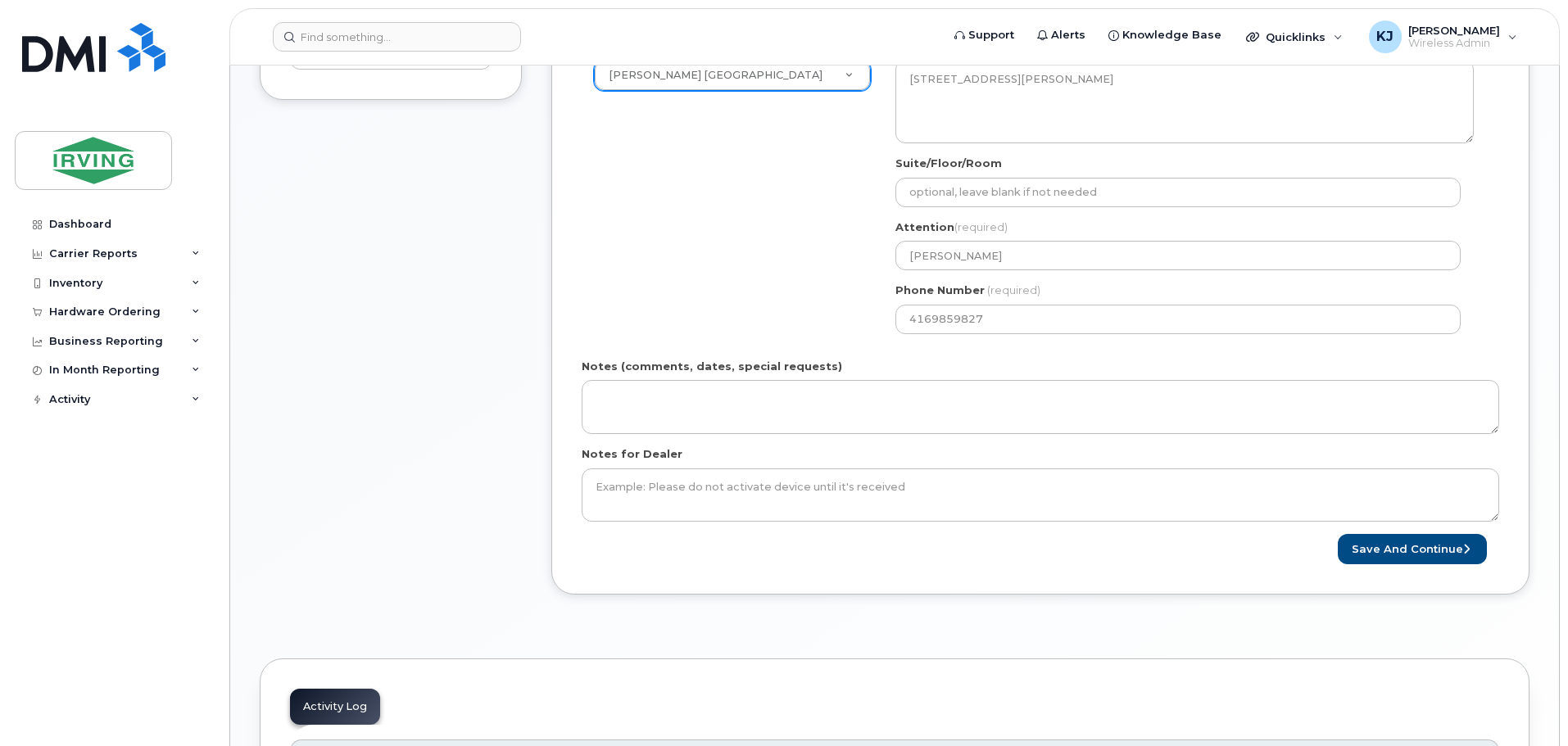
scroll to position [575, 0]
click at [1382, 549] on button "Save and Continue" at bounding box center [1412, 547] width 149 height 30
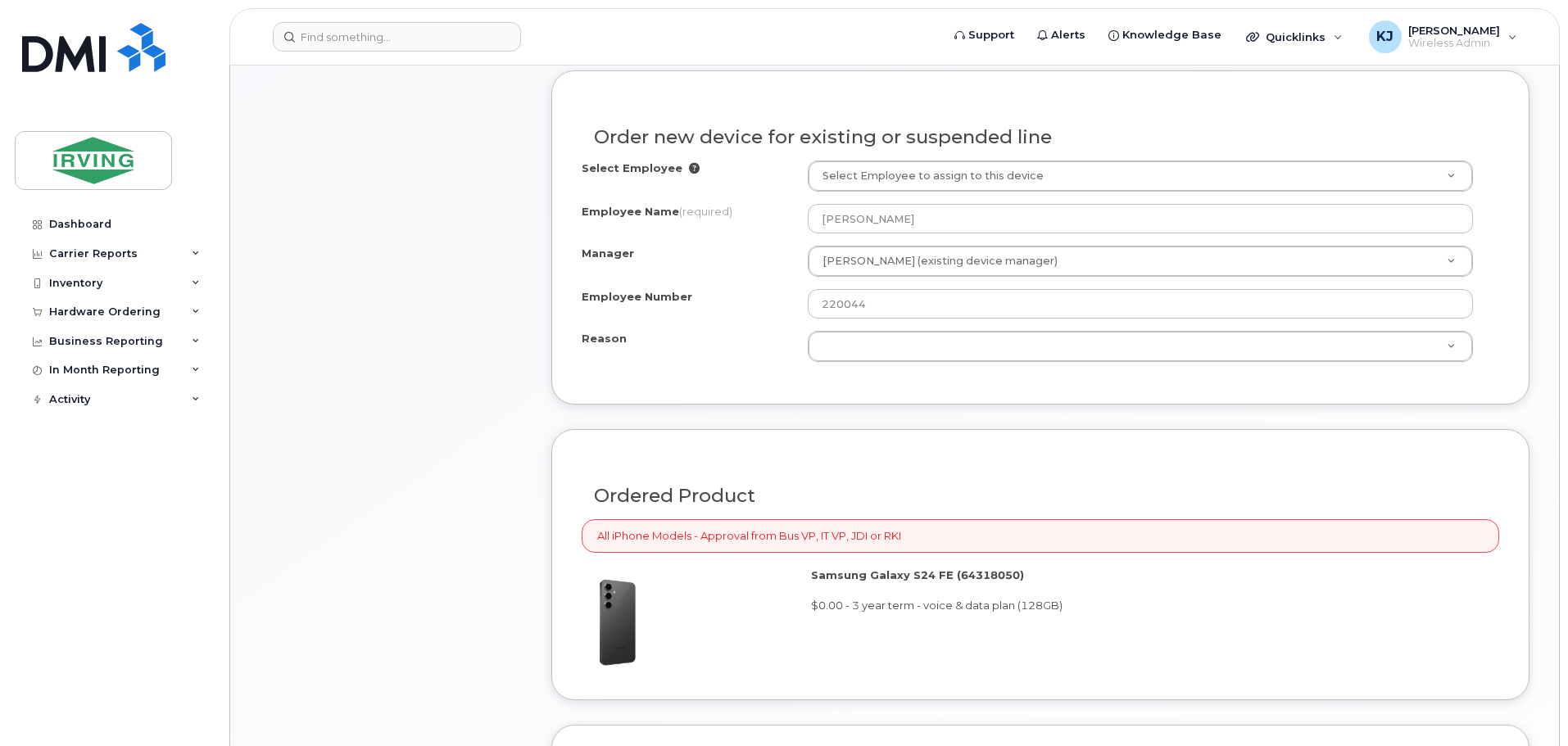
scroll to position [795, 0]
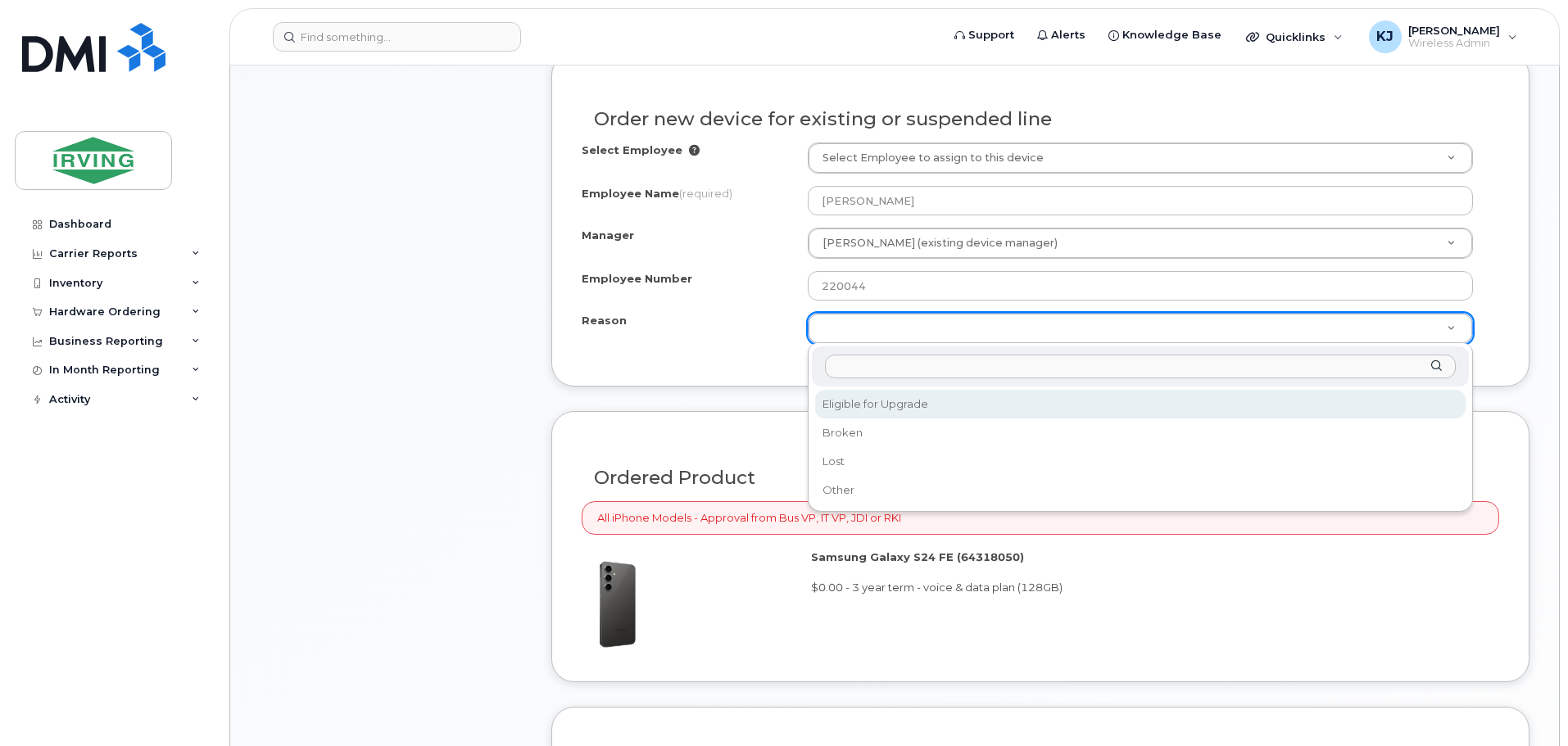
select select "eligible_for_upgrade"
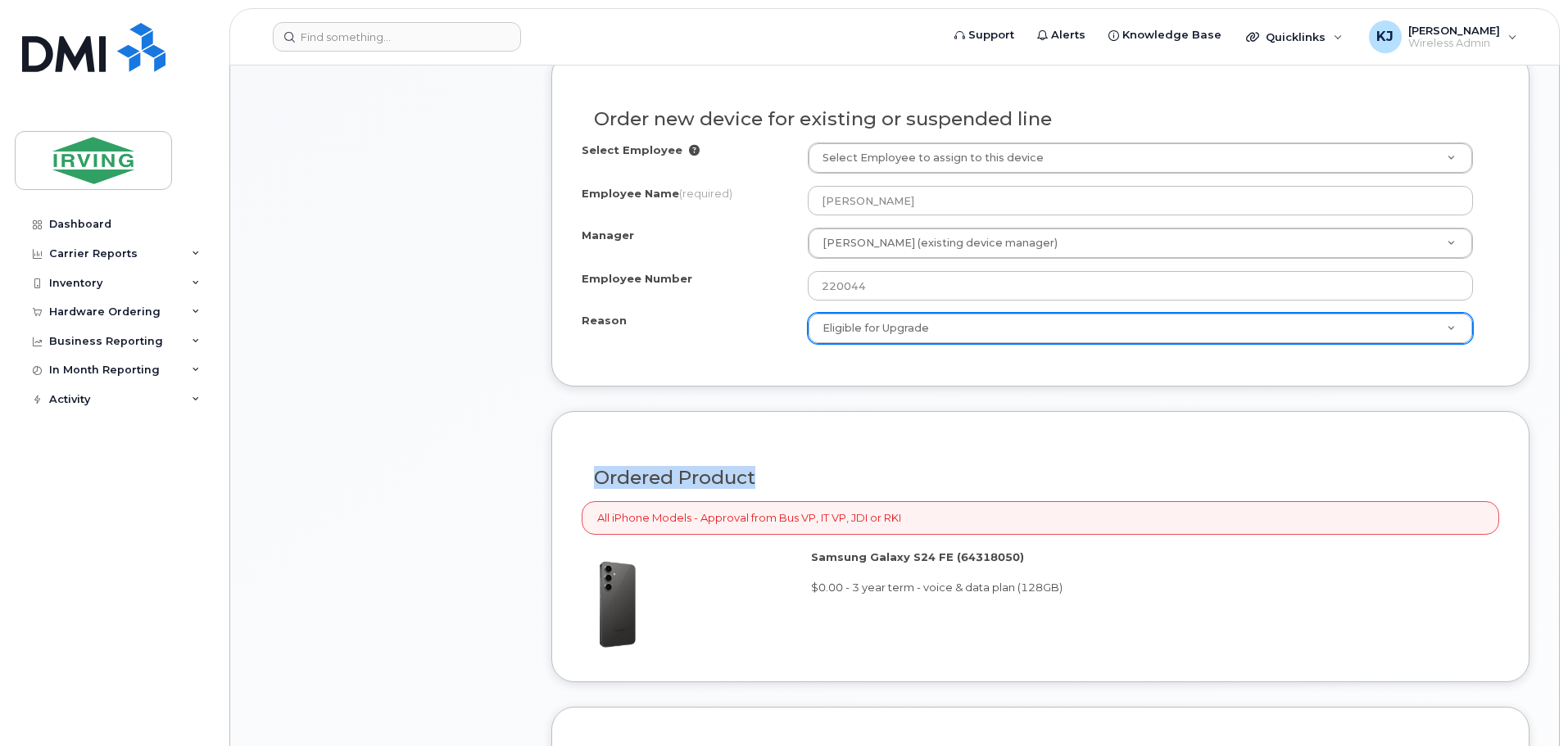
drag, startPoint x: 1567, startPoint y: 316, endPoint x: 1567, endPoint y: 410, distance: 94.0
click at [1567, 410] on body "Support Alerts Knowledge Base Quicklinks Suspend / Cancel Device Change SIM Car…" at bounding box center [784, 517] width 1568 height 2624
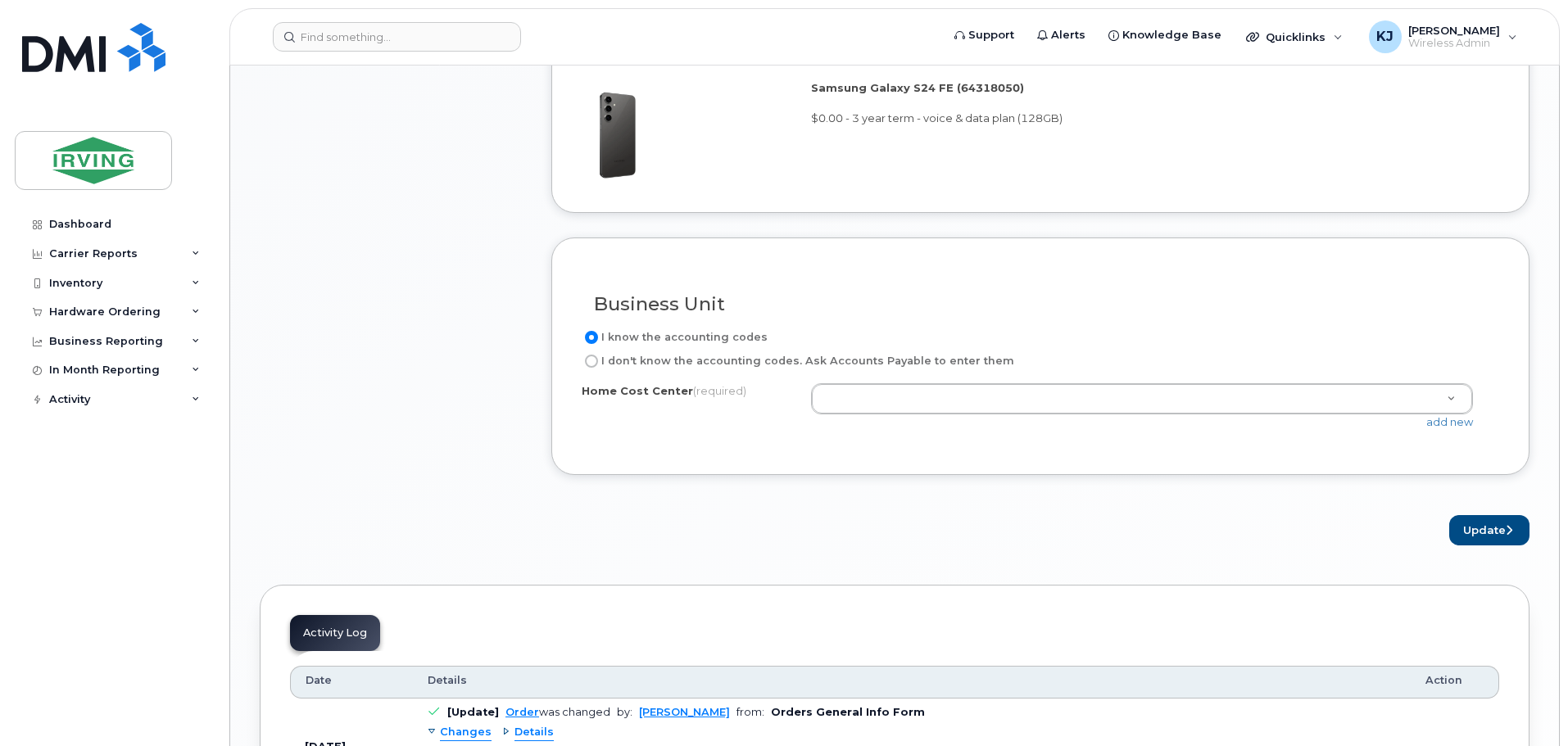
scroll to position [1268, 0]
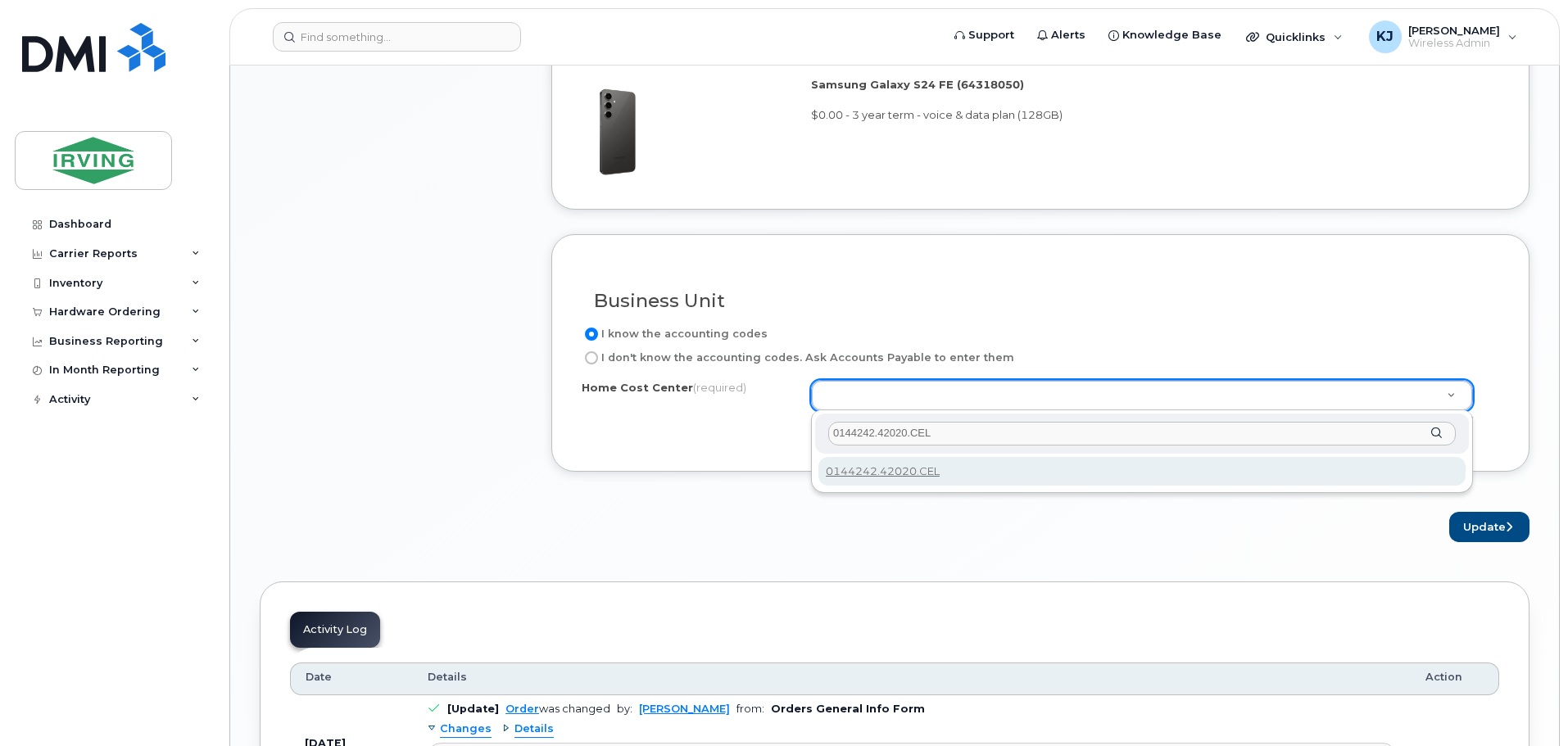
type input "0144242.42020.CEL"
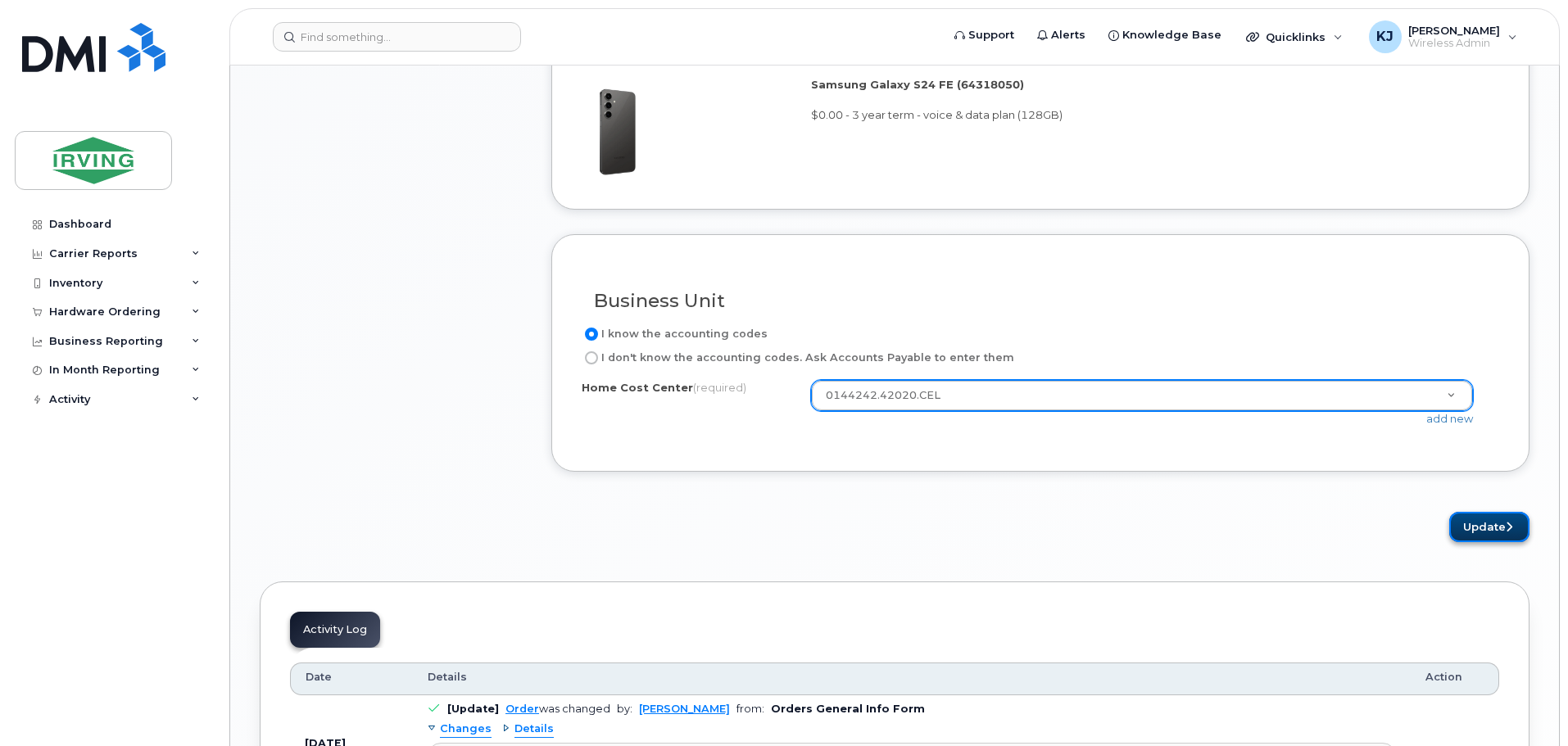
click at [1494, 525] on button "Update" at bounding box center [1490, 526] width 80 height 30
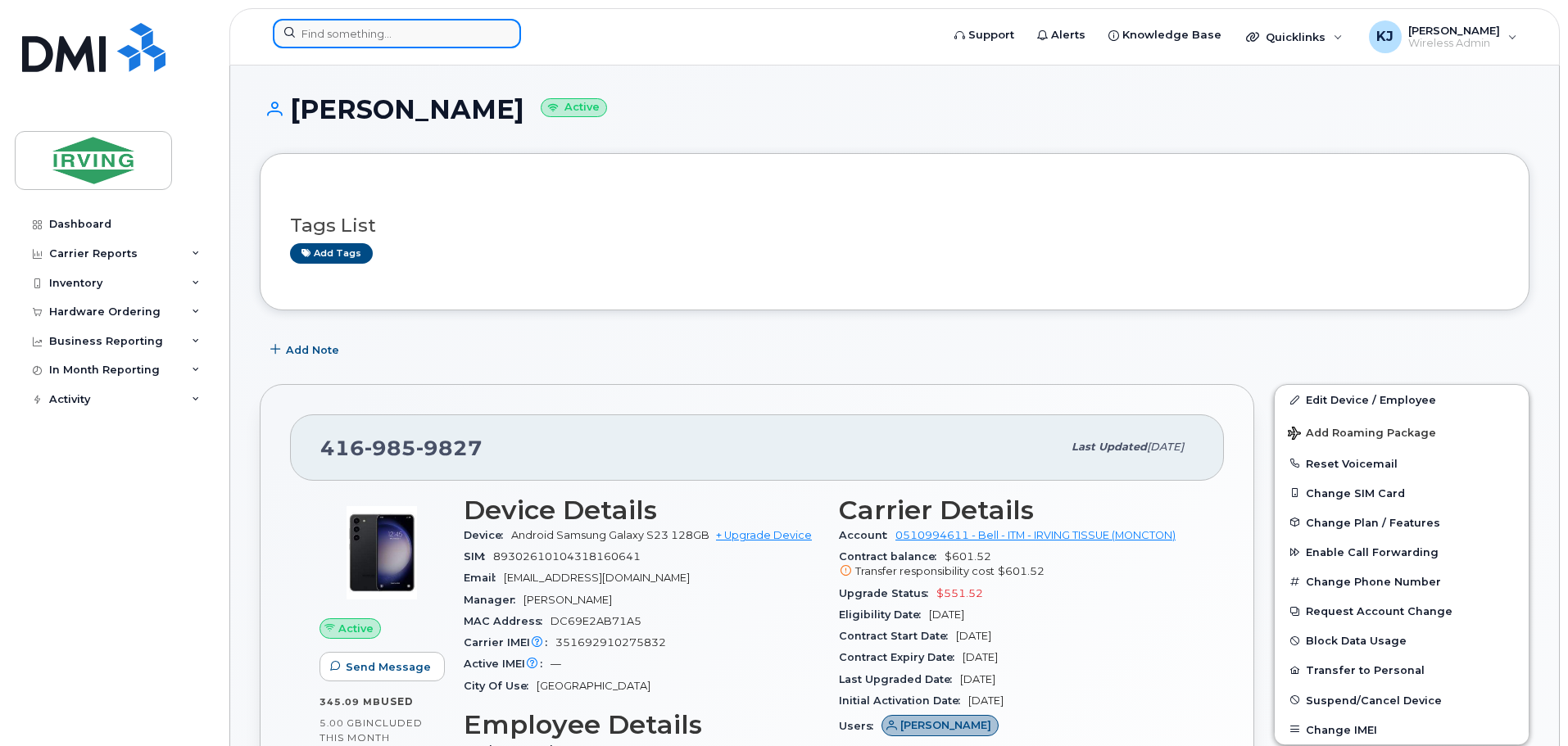
click at [358, 32] on input at bounding box center [396, 33] width 248 height 29
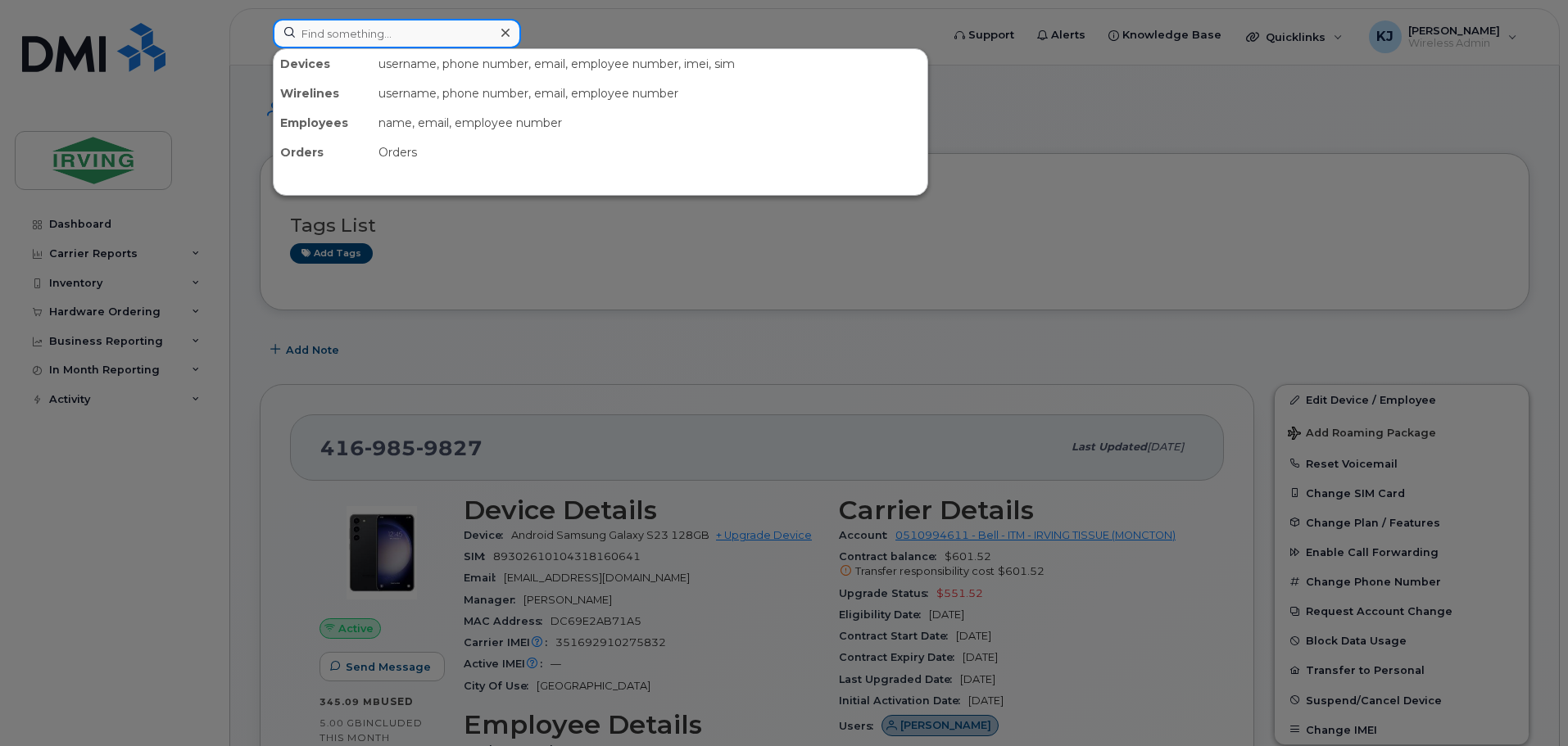
paste input "4164606225"
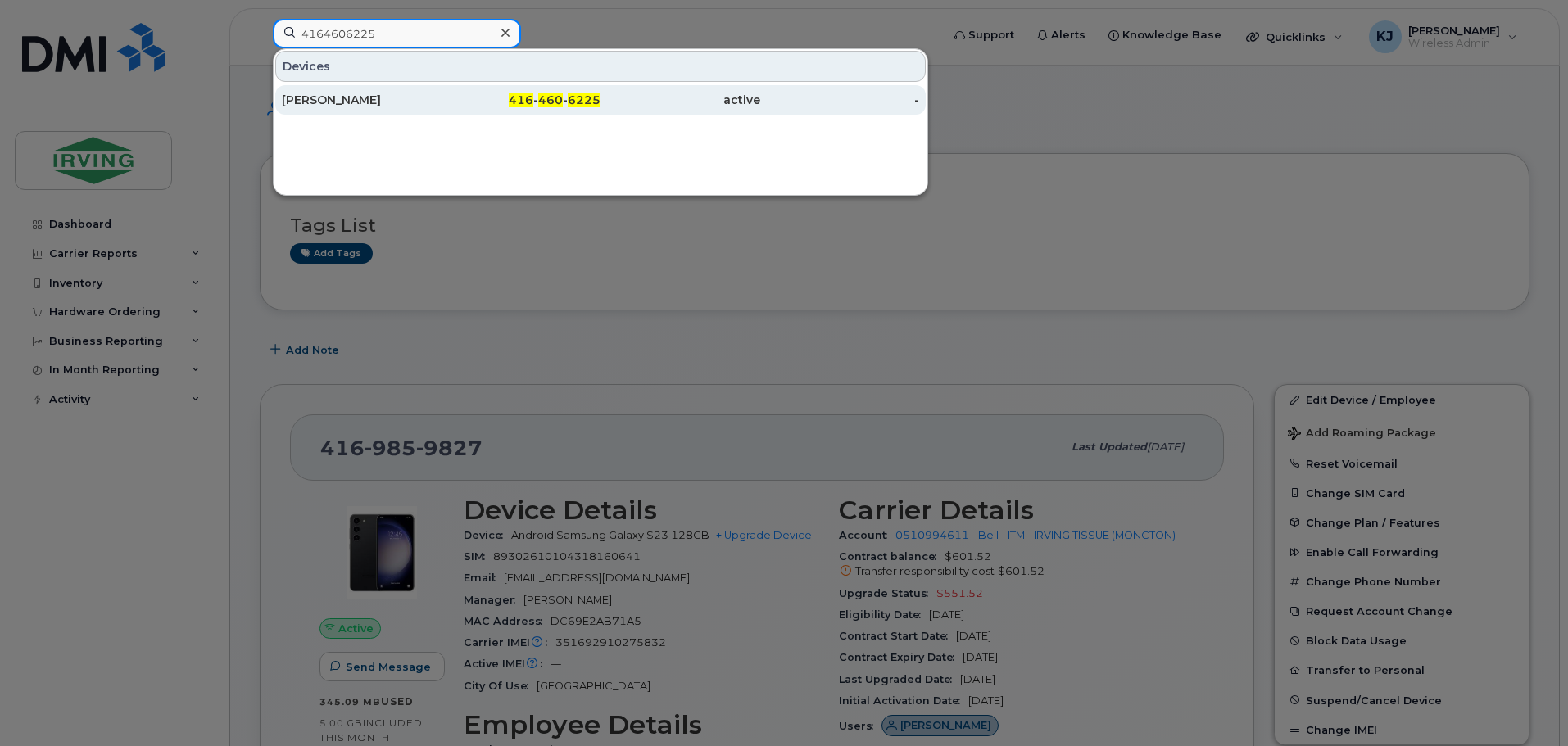
type input "4164606225"
click at [320, 102] on div "[PERSON_NAME]" at bounding box center [361, 100] width 160 height 17
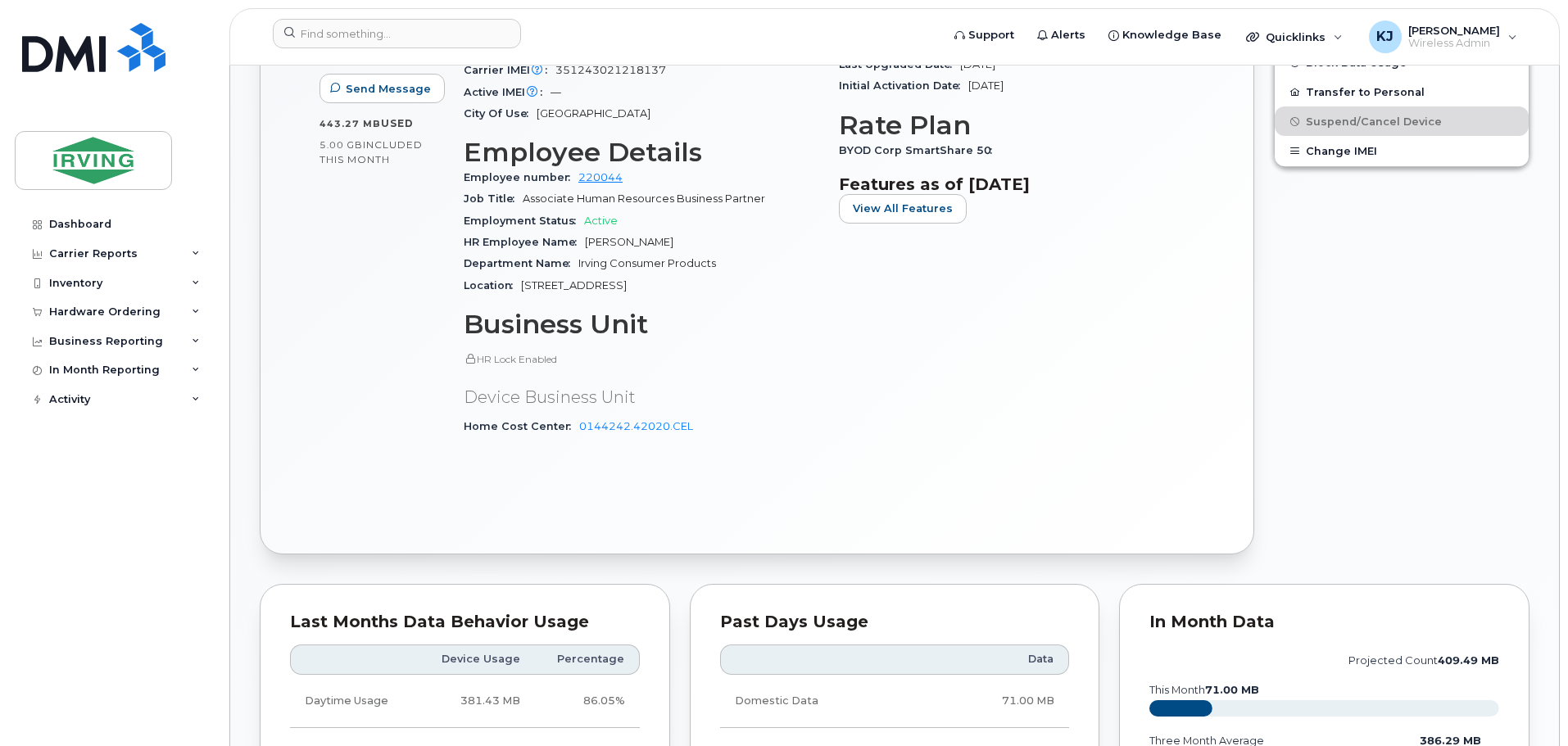
scroll to position [629, 0]
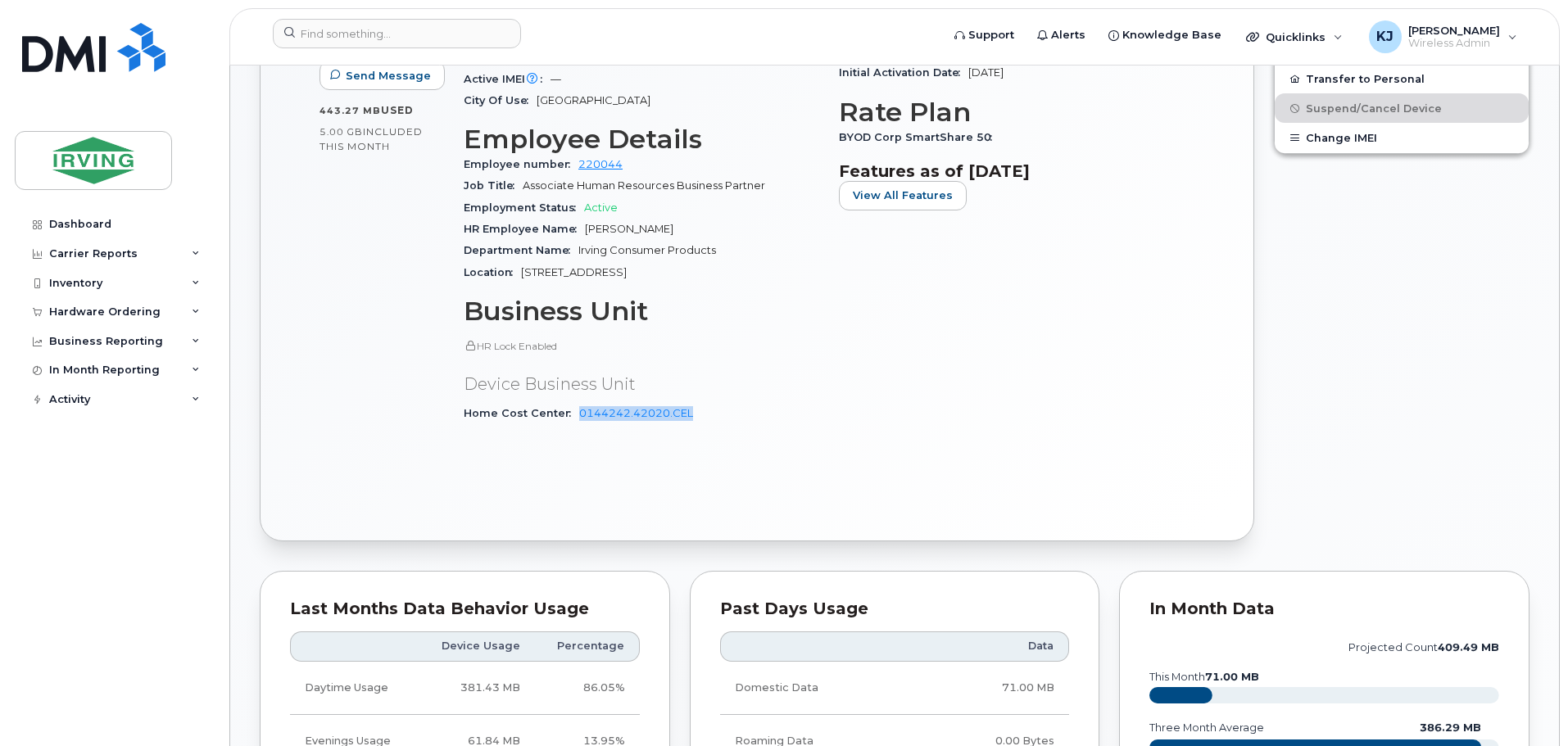
drag, startPoint x: 684, startPoint y: 414, endPoint x: 571, endPoint y: 416, distance: 113.0
click at [571, 416] on div "Home Cost Center 0144242.42020.CEL" at bounding box center [641, 414] width 356 height 22
copy link "0144242.42020.CEL"
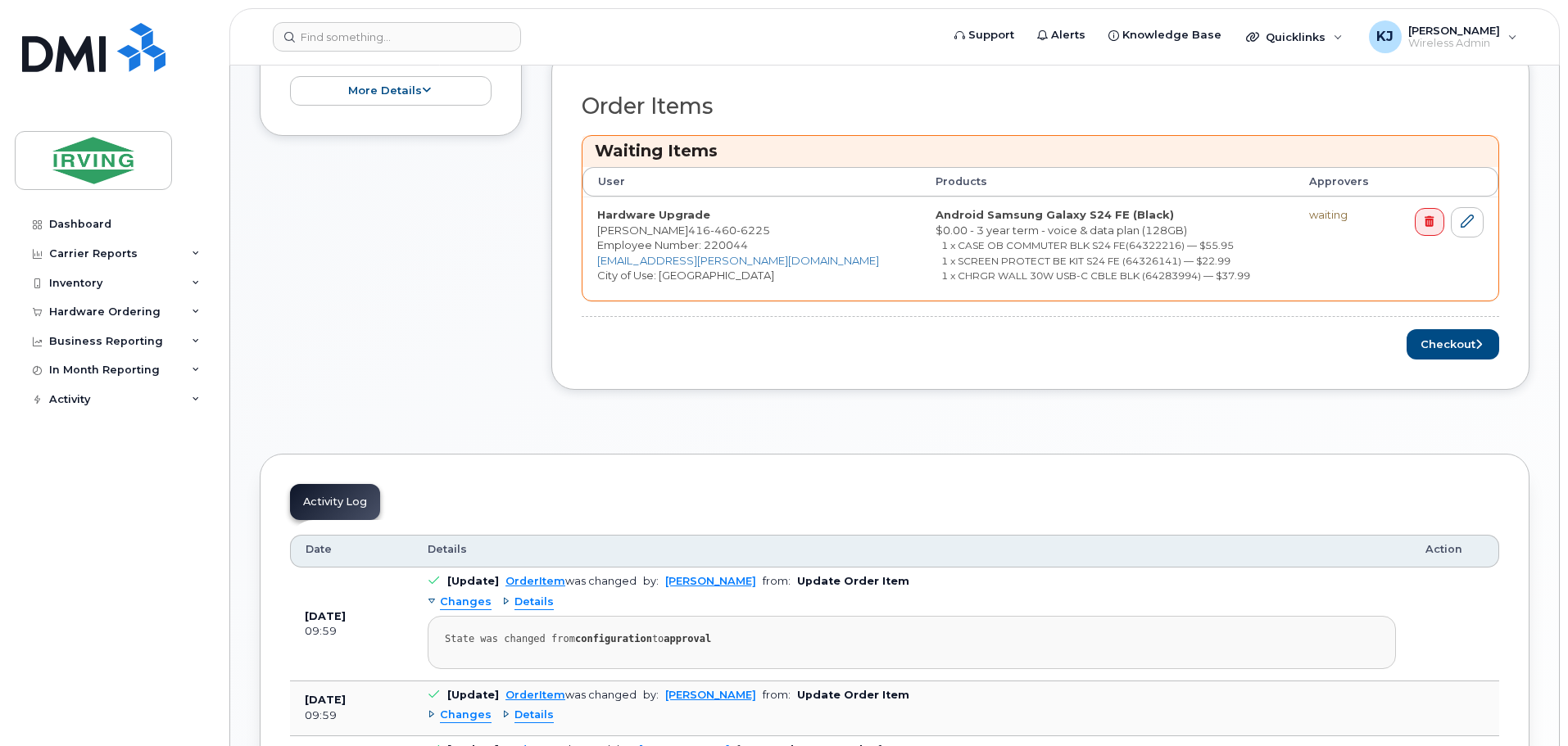
scroll to position [629, 0]
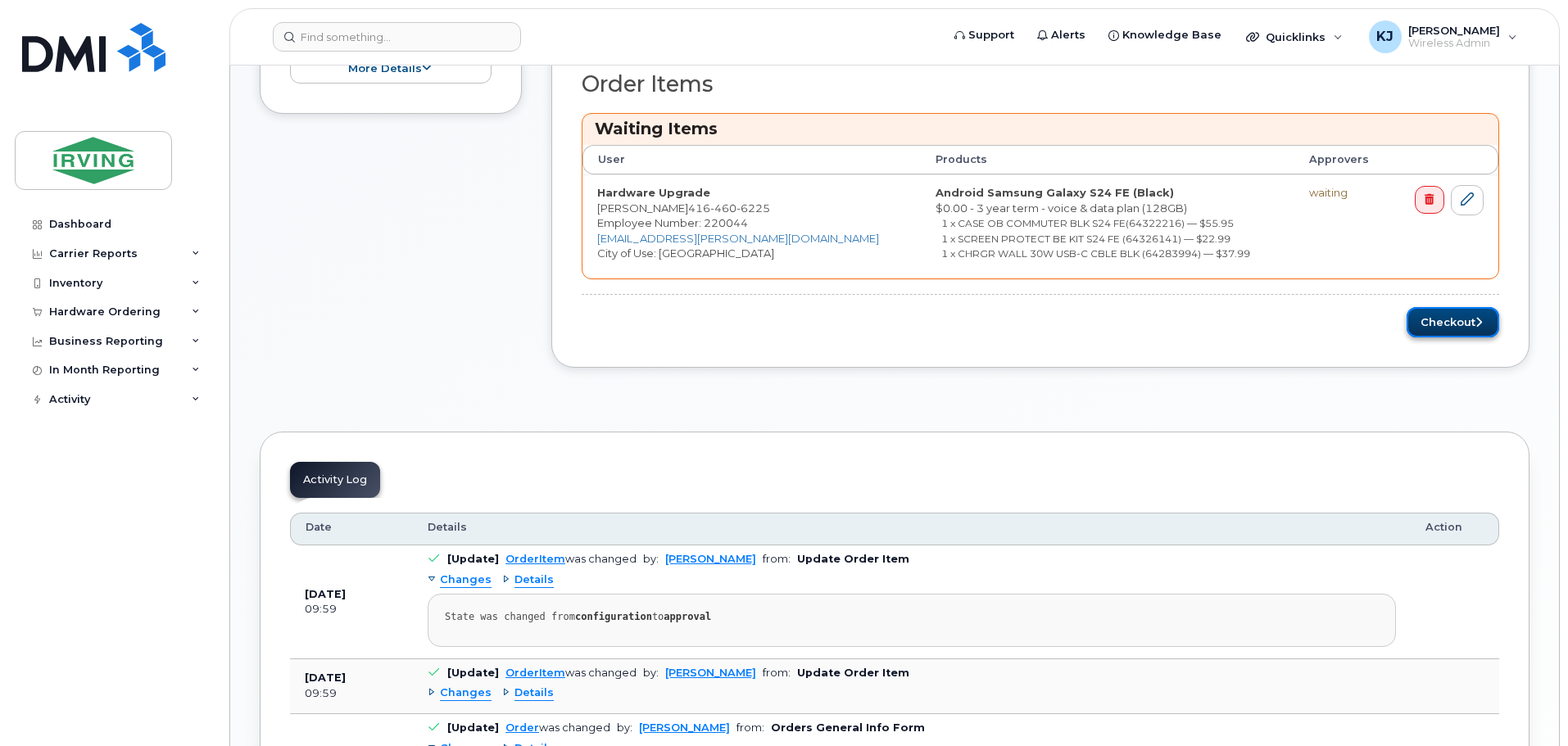
click at [1439, 314] on button "Checkout" at bounding box center [1453, 322] width 92 height 30
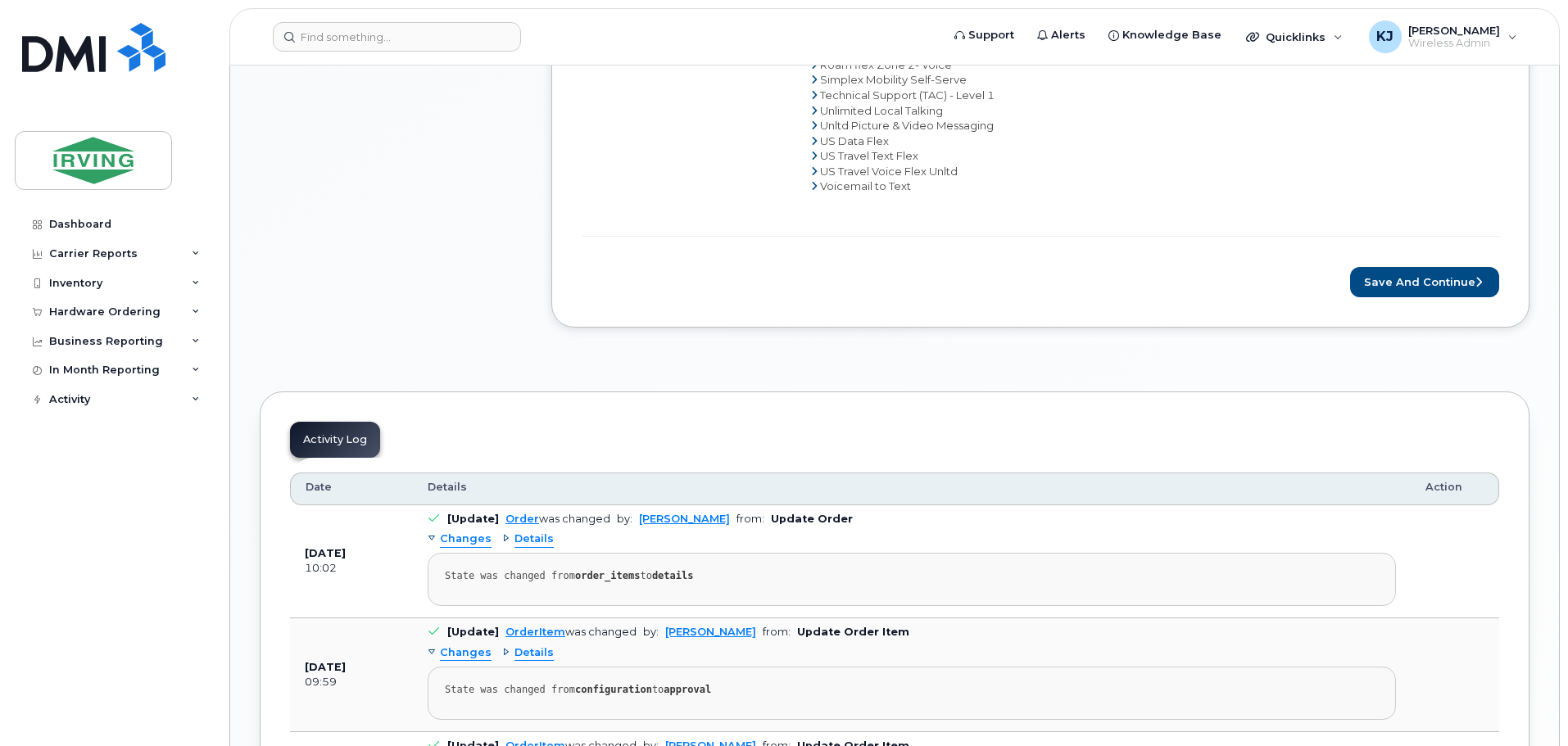
scroll to position [1068, 0]
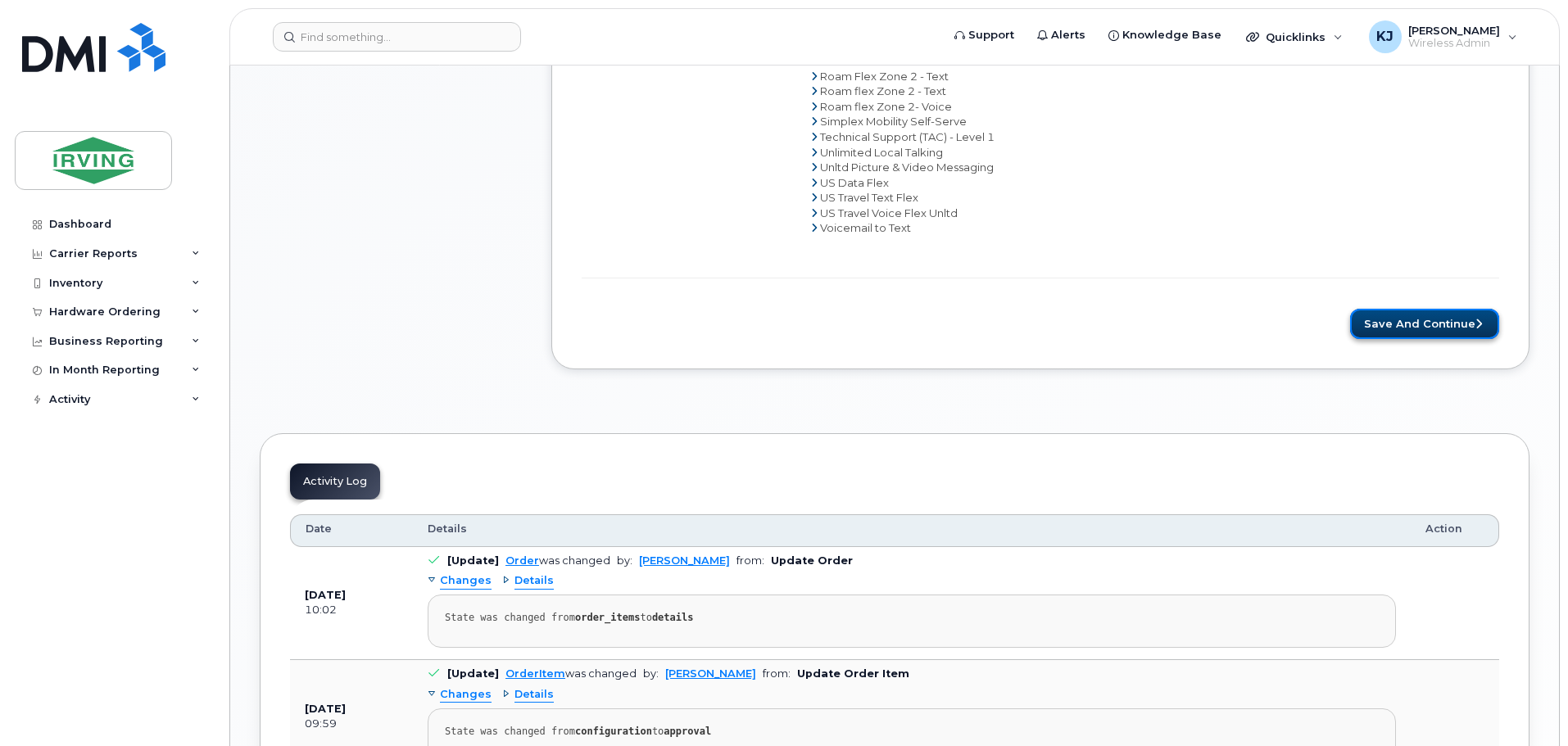
click at [1412, 324] on button "Save and Continue" at bounding box center [1425, 323] width 149 height 30
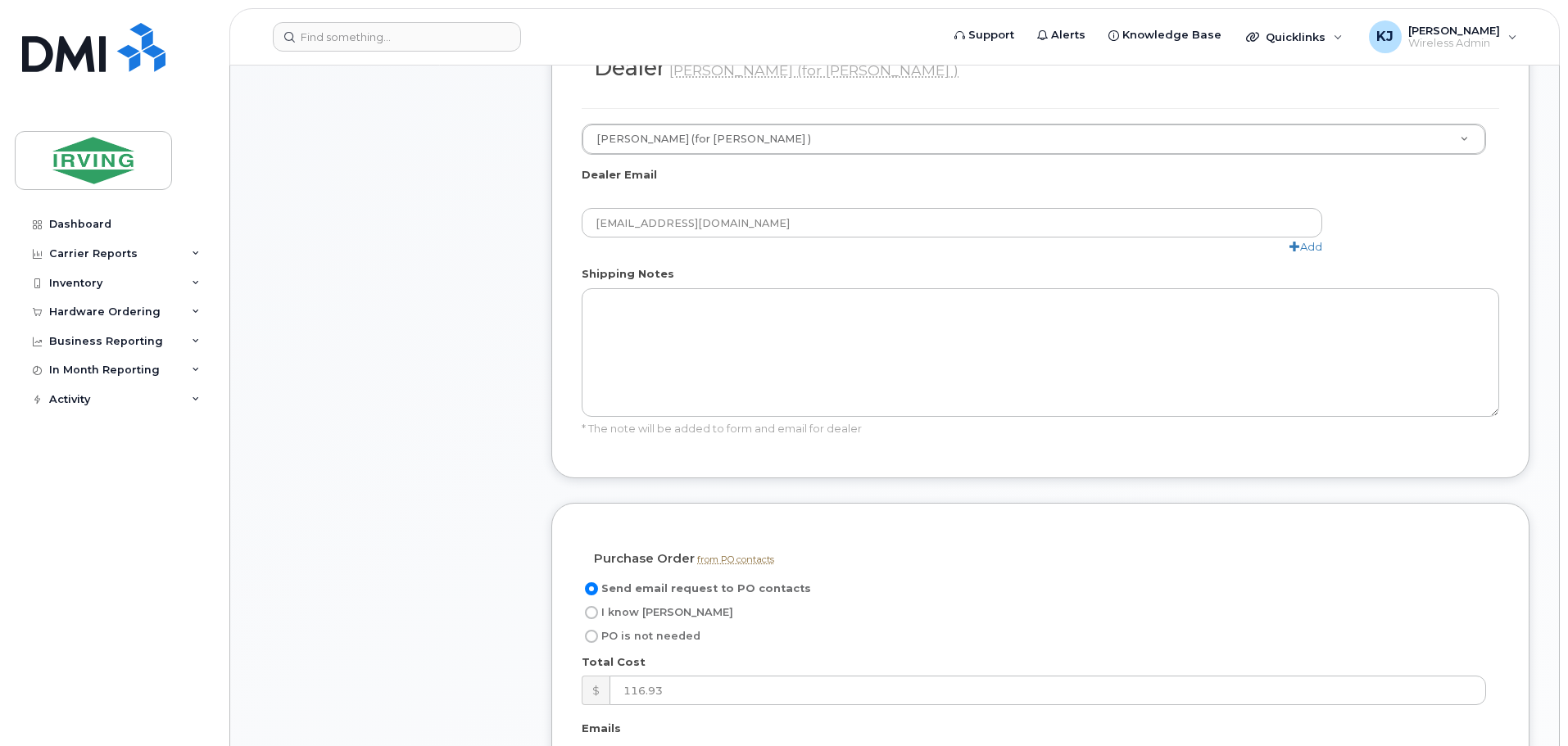
scroll to position [925, 0]
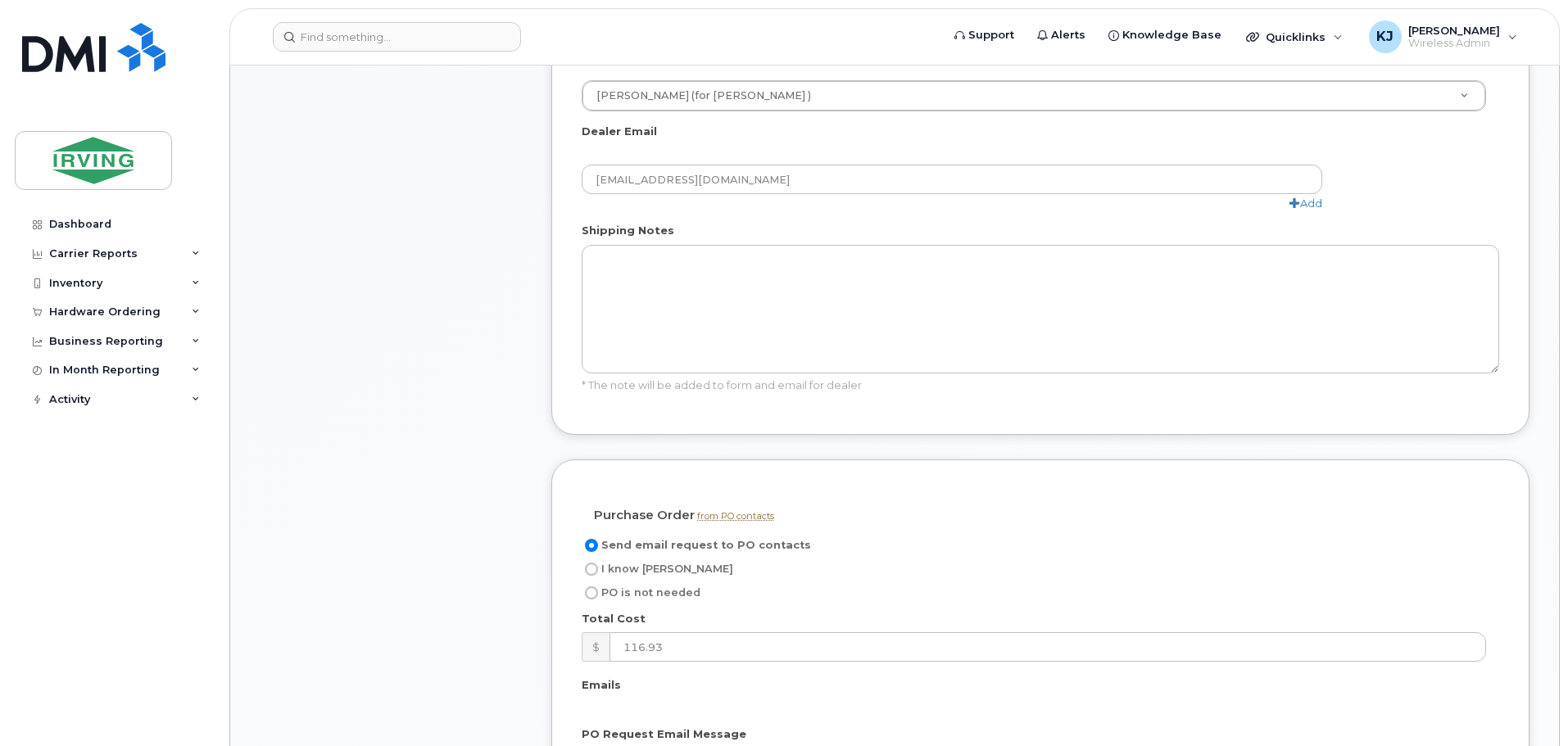
click at [591, 563] on input "I know PO" at bounding box center [591, 569] width 13 height 13
radio input "true"
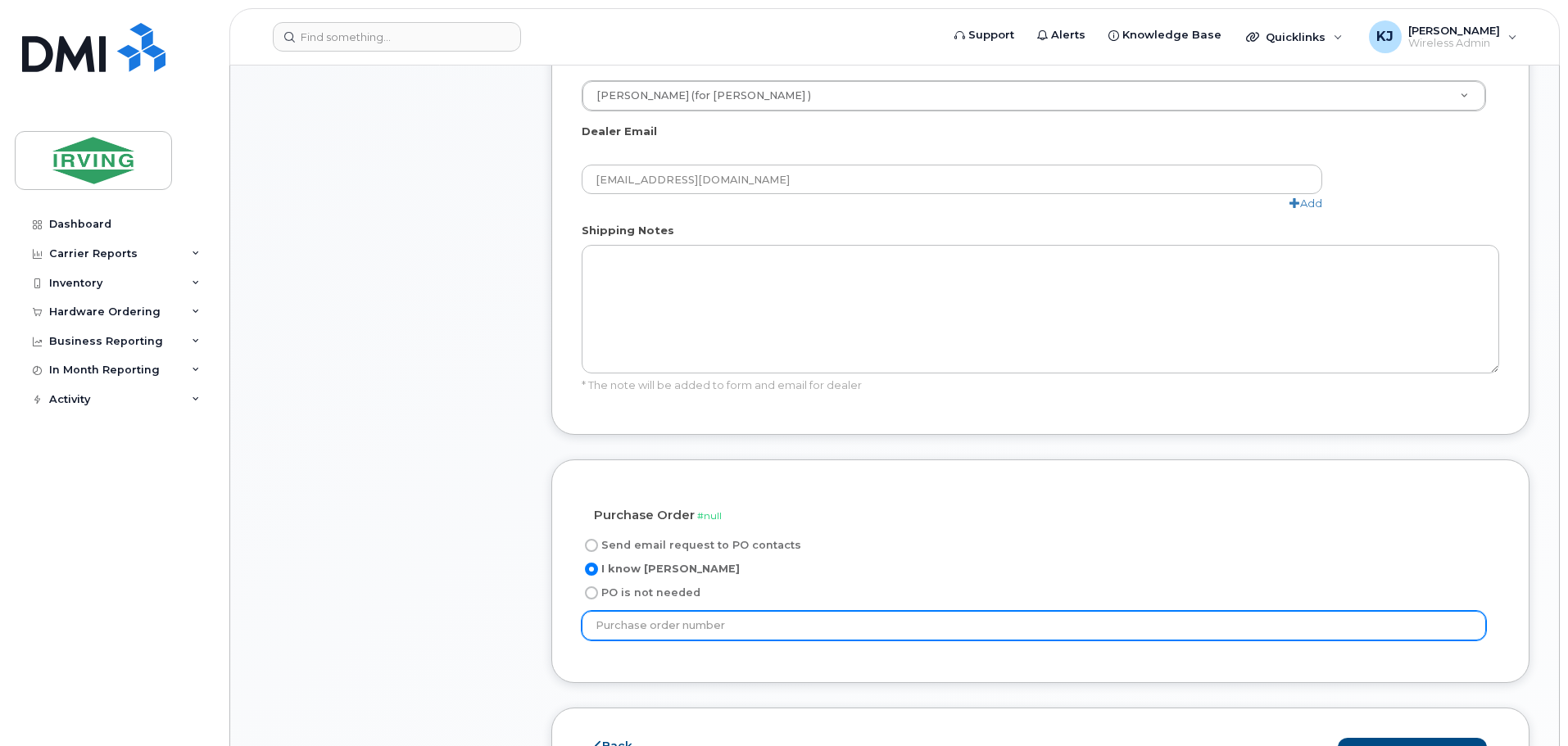
paste input "20610230"
type input "20610230"
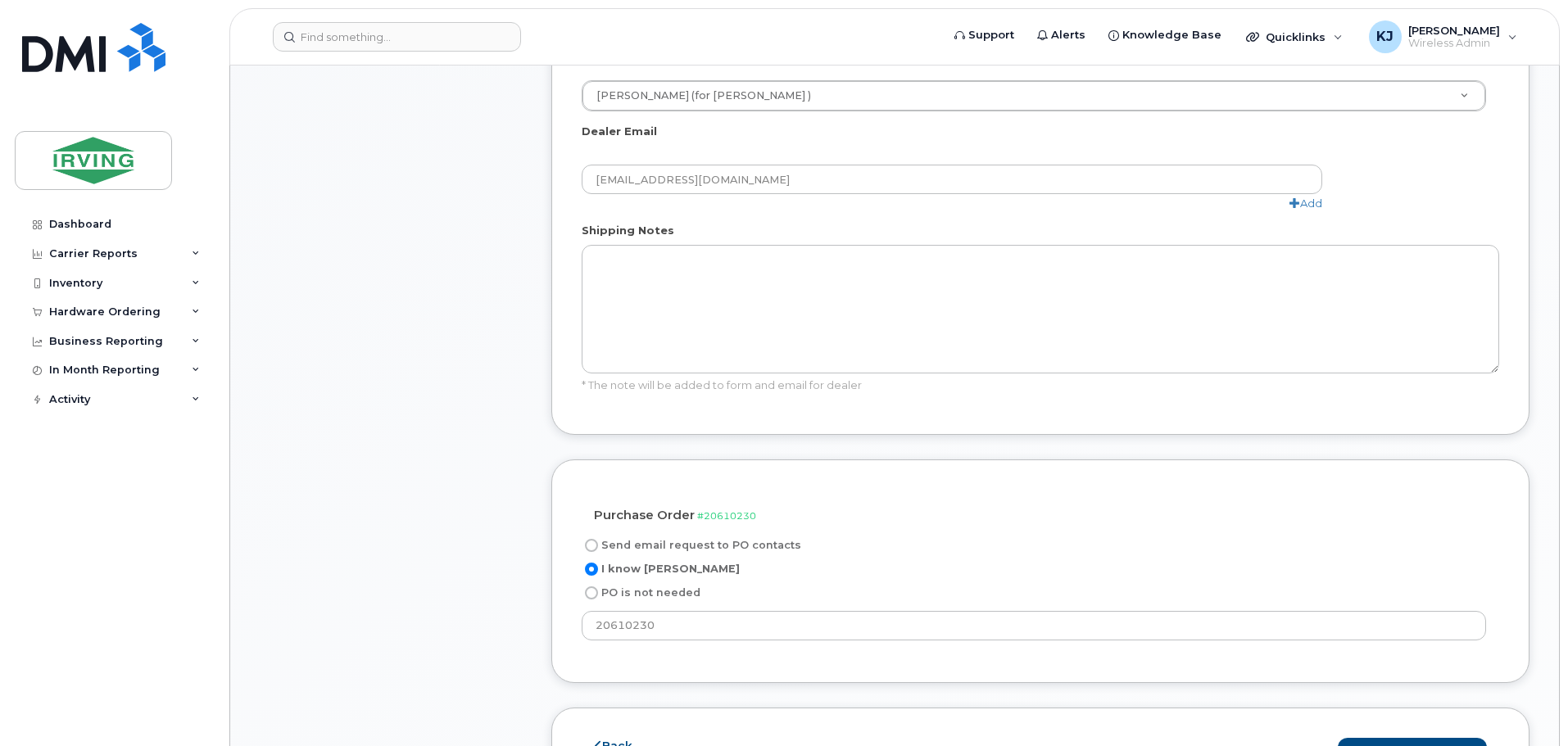
click at [1367, 617] on div "Purchase Order from PO contacts #20610230 not needed Send email request to PO c…" at bounding box center [1040, 572] width 979 height 224
click at [1414, 738] on button "Save and Continue" at bounding box center [1412, 753] width 149 height 30
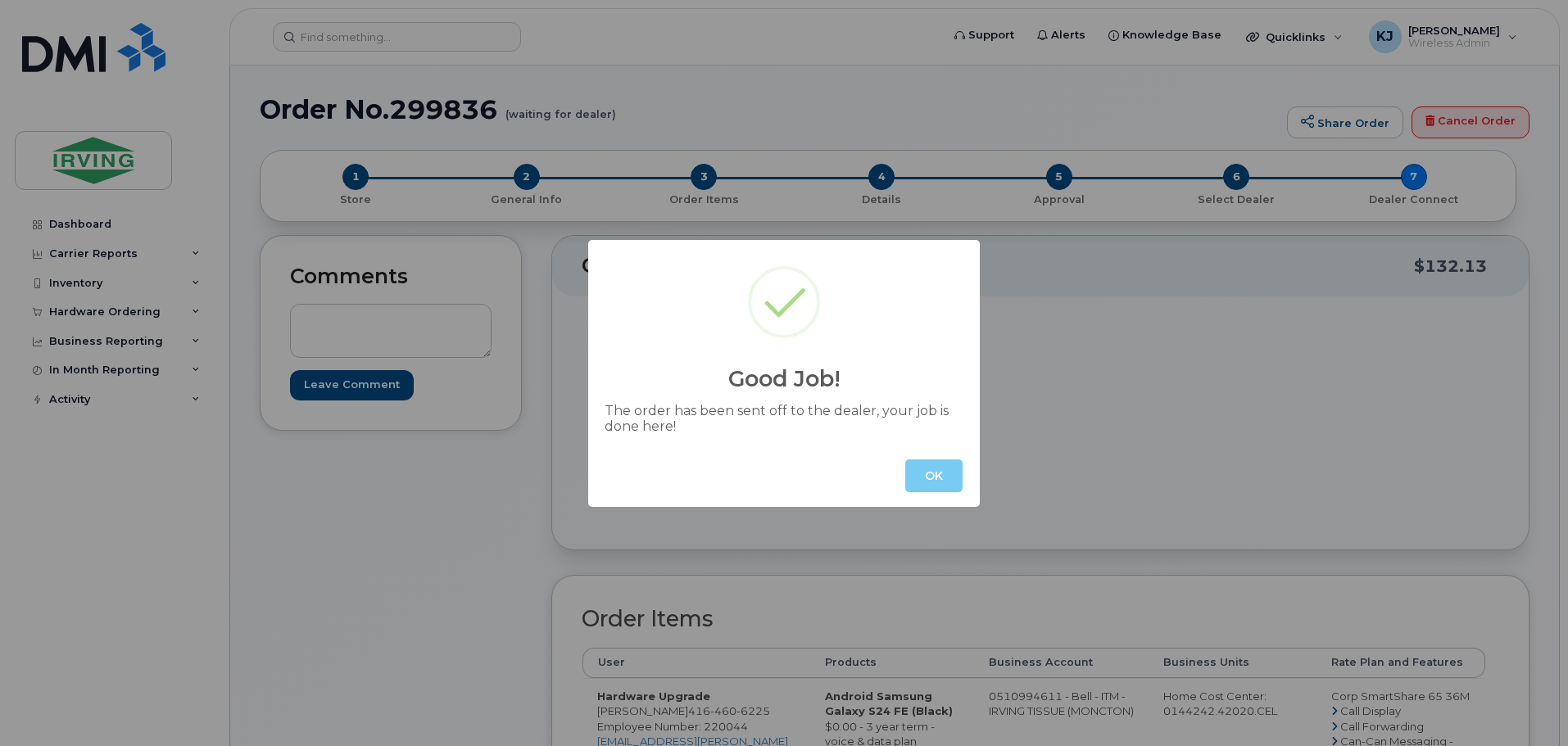
click at [929, 479] on button "OK" at bounding box center [934, 475] width 57 height 32
